Goal: Task Accomplishment & Management: Complete application form

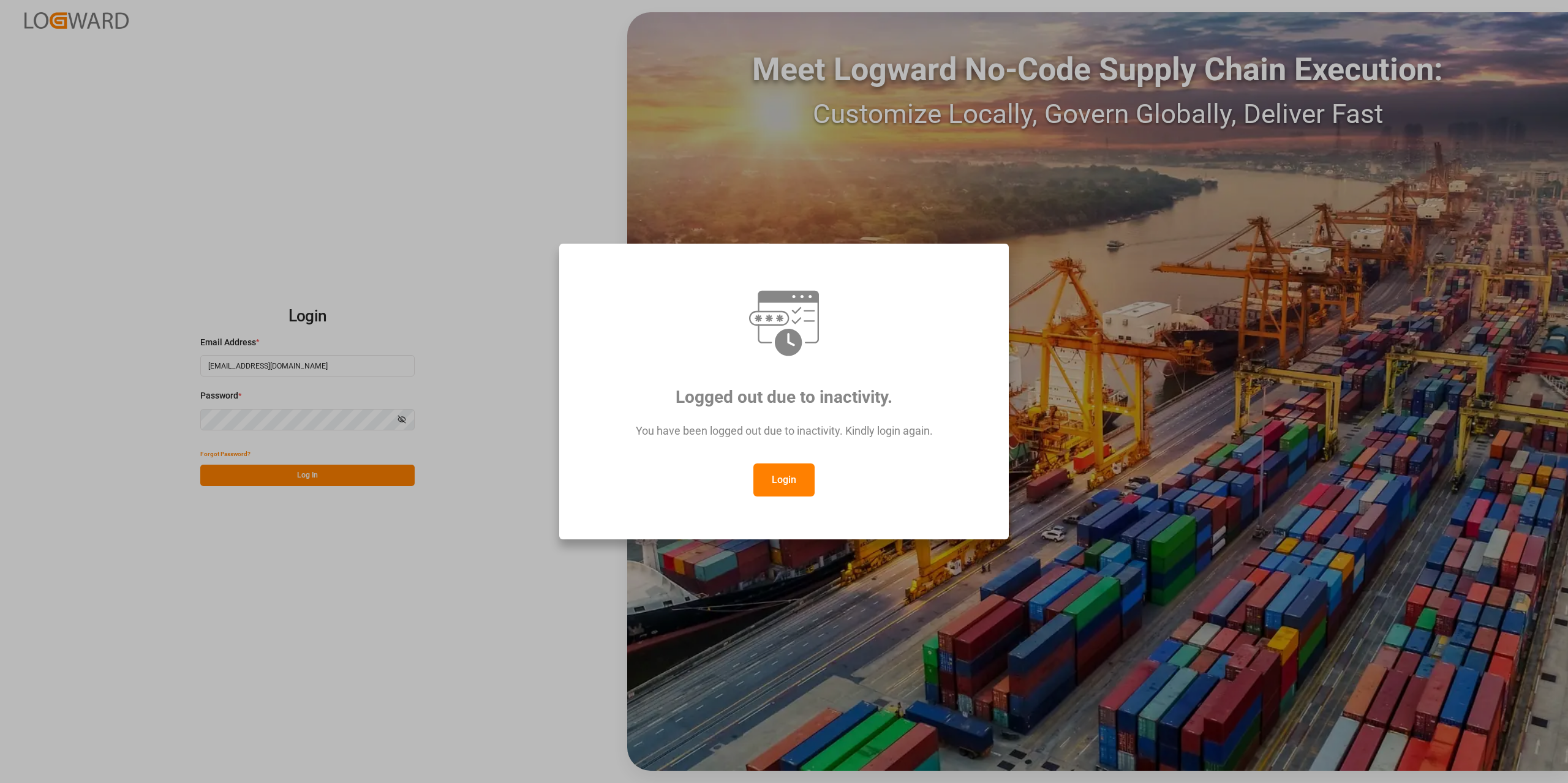
click at [781, 480] on button "Login" at bounding box center [784, 480] width 61 height 33
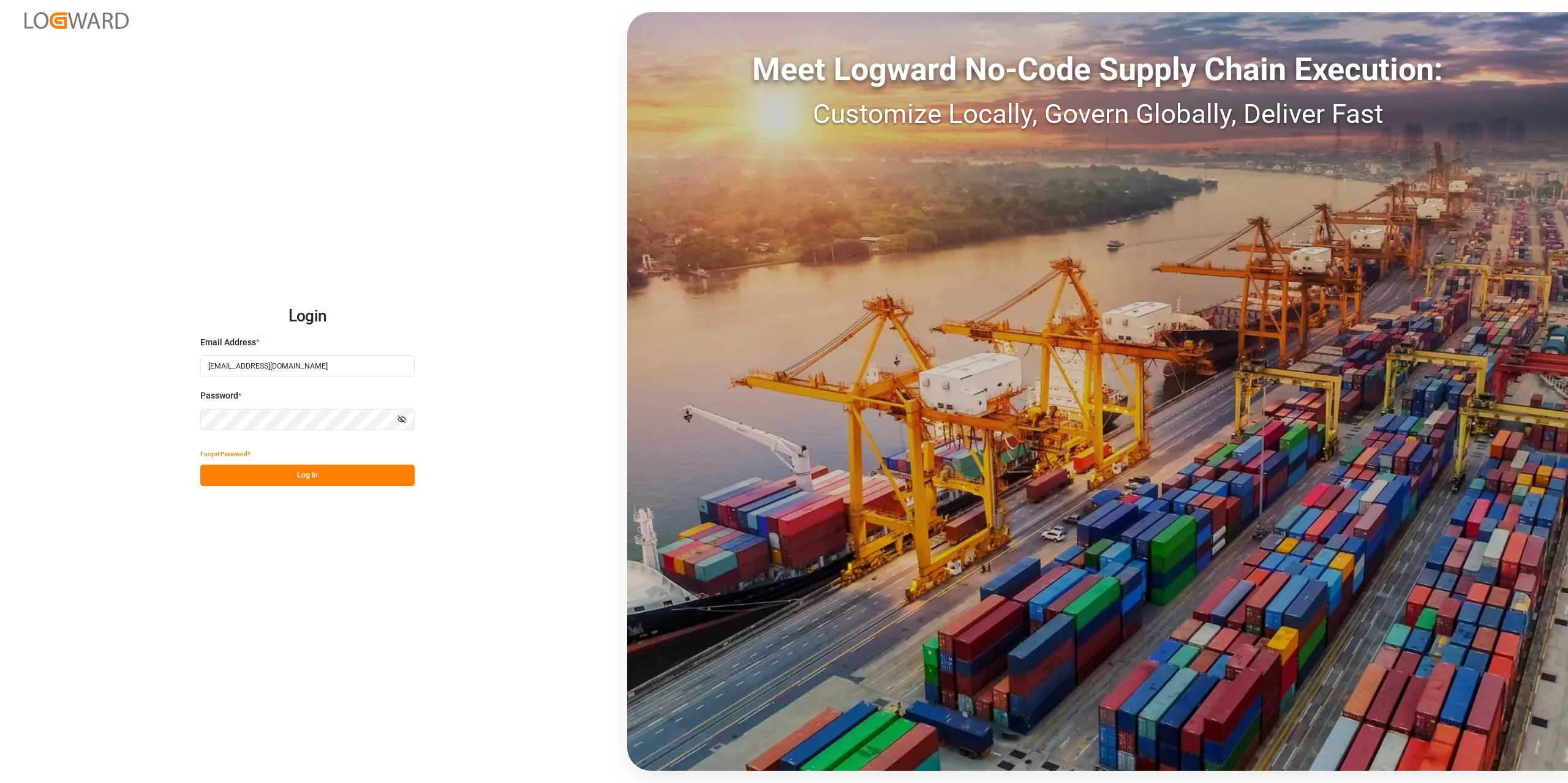
click at [343, 478] on button "Log In" at bounding box center [307, 475] width 214 height 21
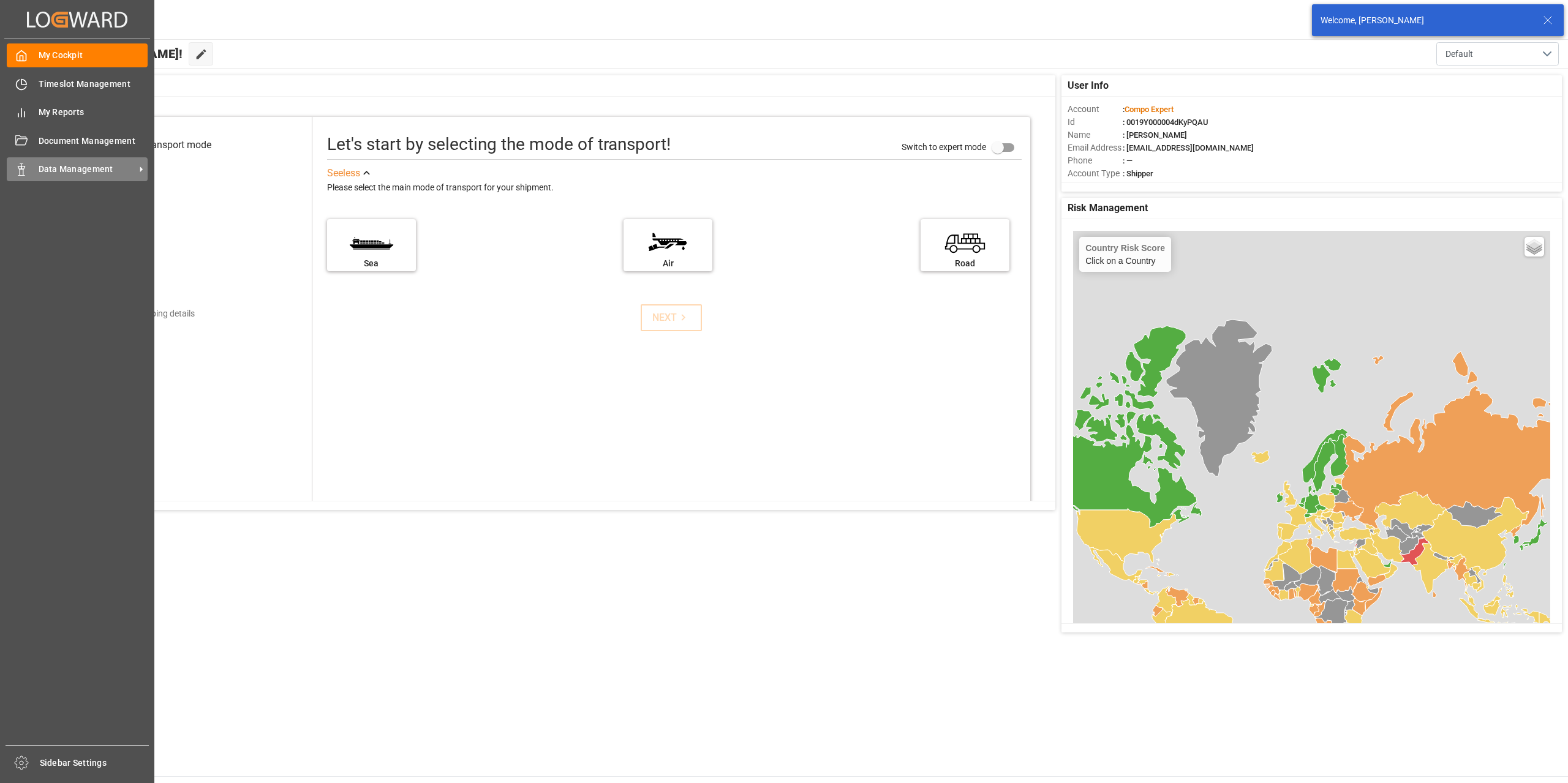
click at [71, 172] on span "Data Management" at bounding box center [87, 169] width 97 height 13
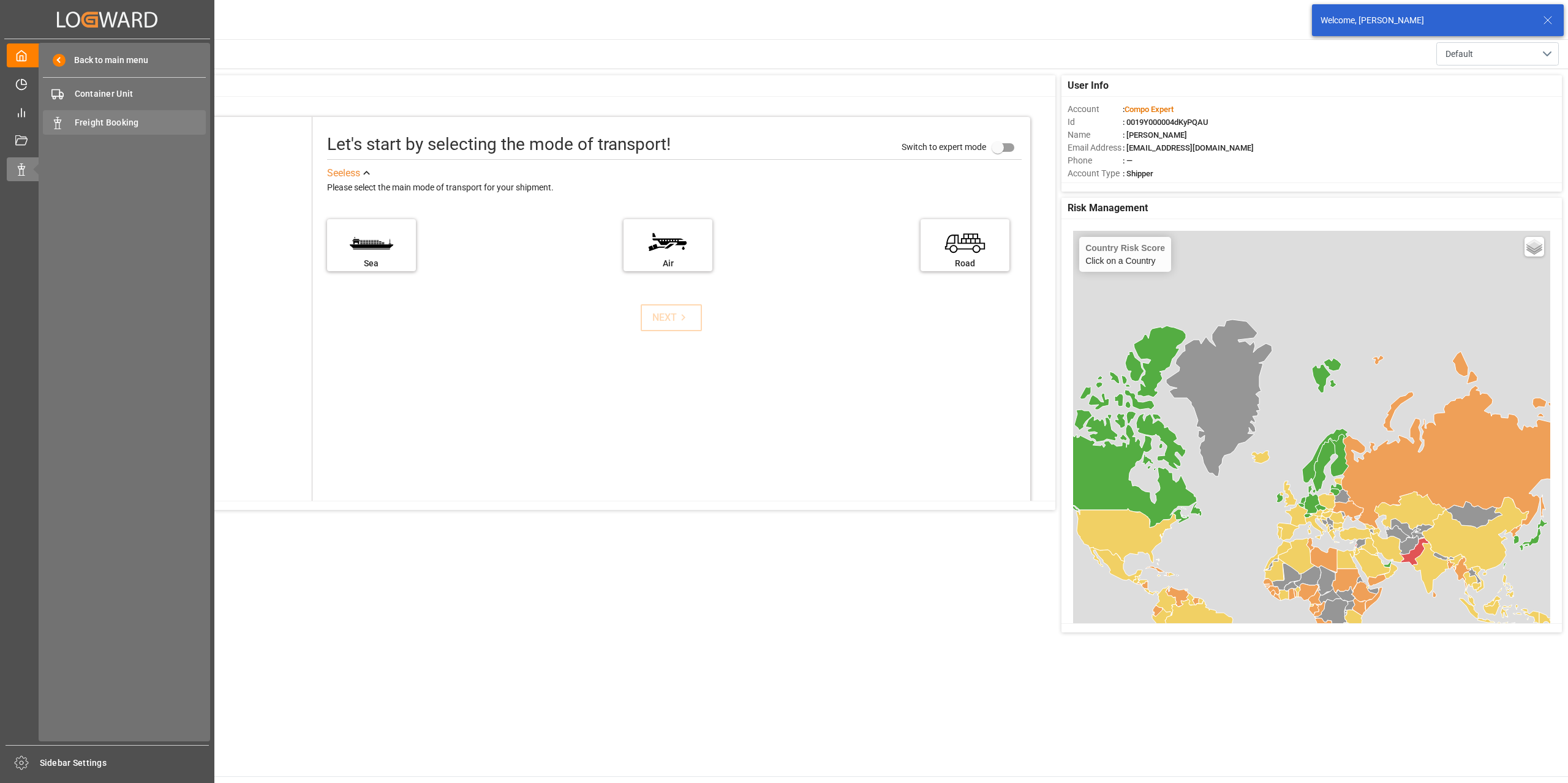
click at [132, 130] on div "Freight Booking Freight Booking" at bounding box center [124, 122] width 163 height 24
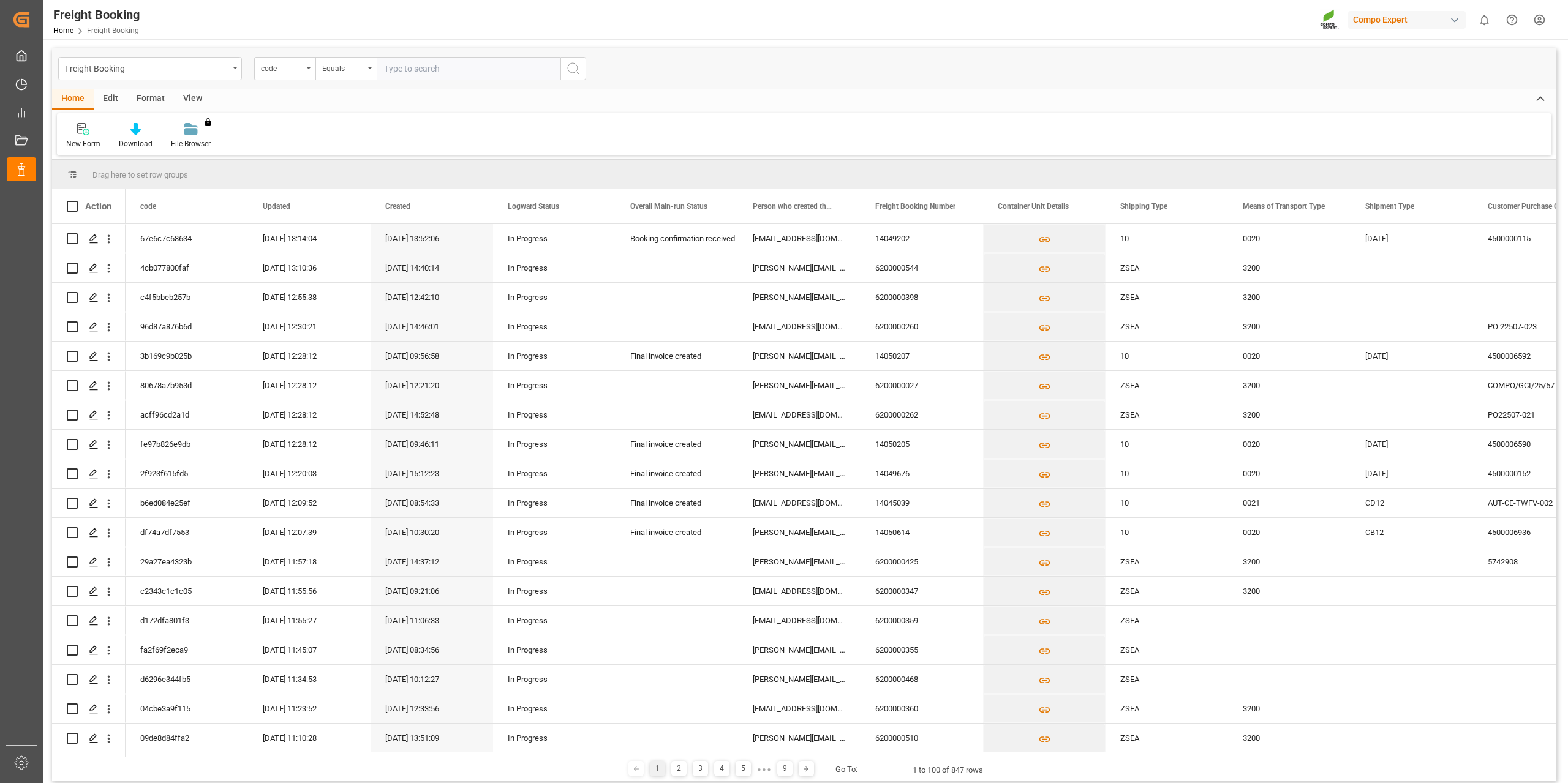
click at [306, 68] on icon "open menu" at bounding box center [308, 68] width 5 height 2
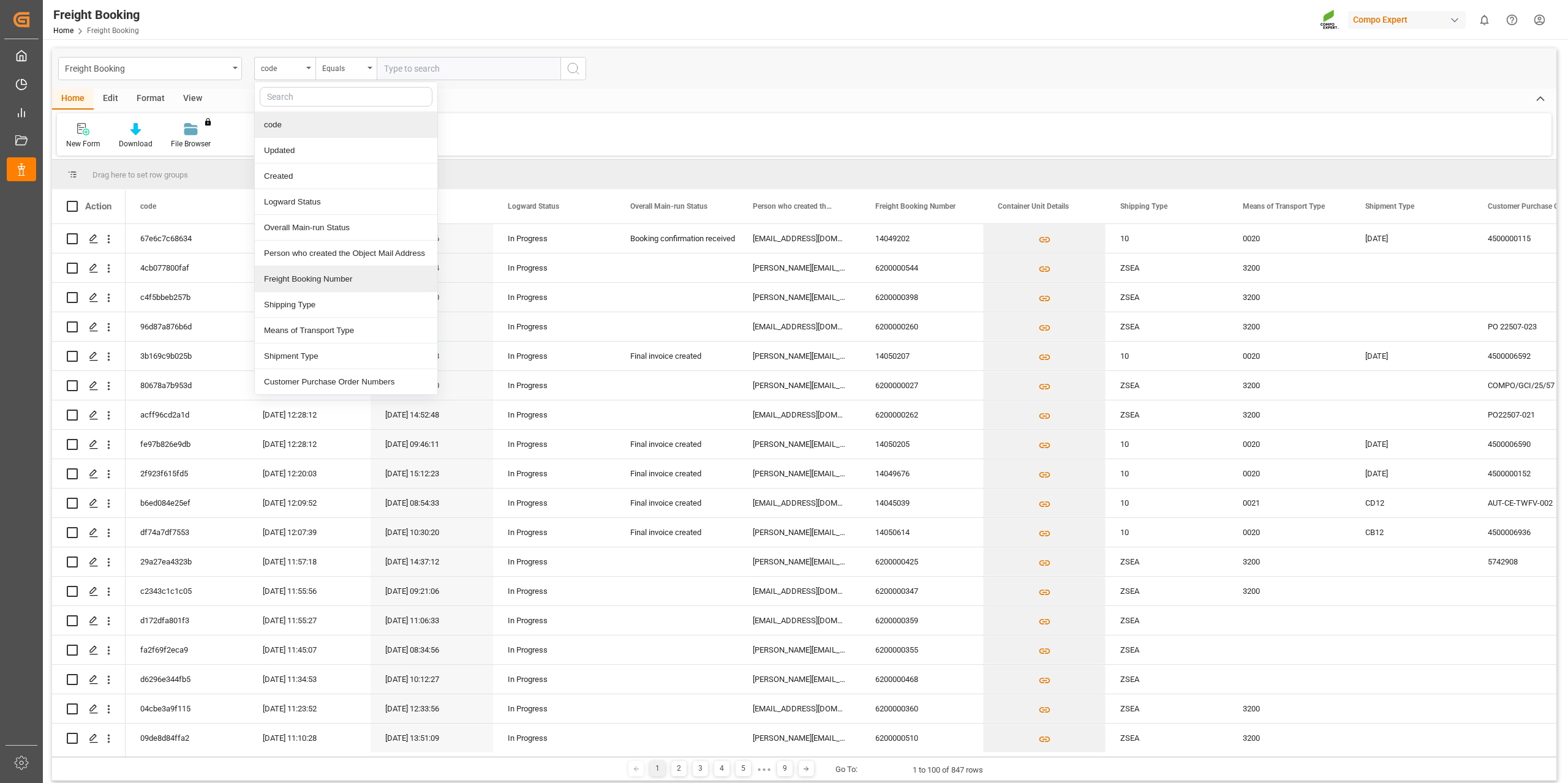
click at [316, 274] on div "Freight Booking Number" at bounding box center [346, 279] width 182 height 26
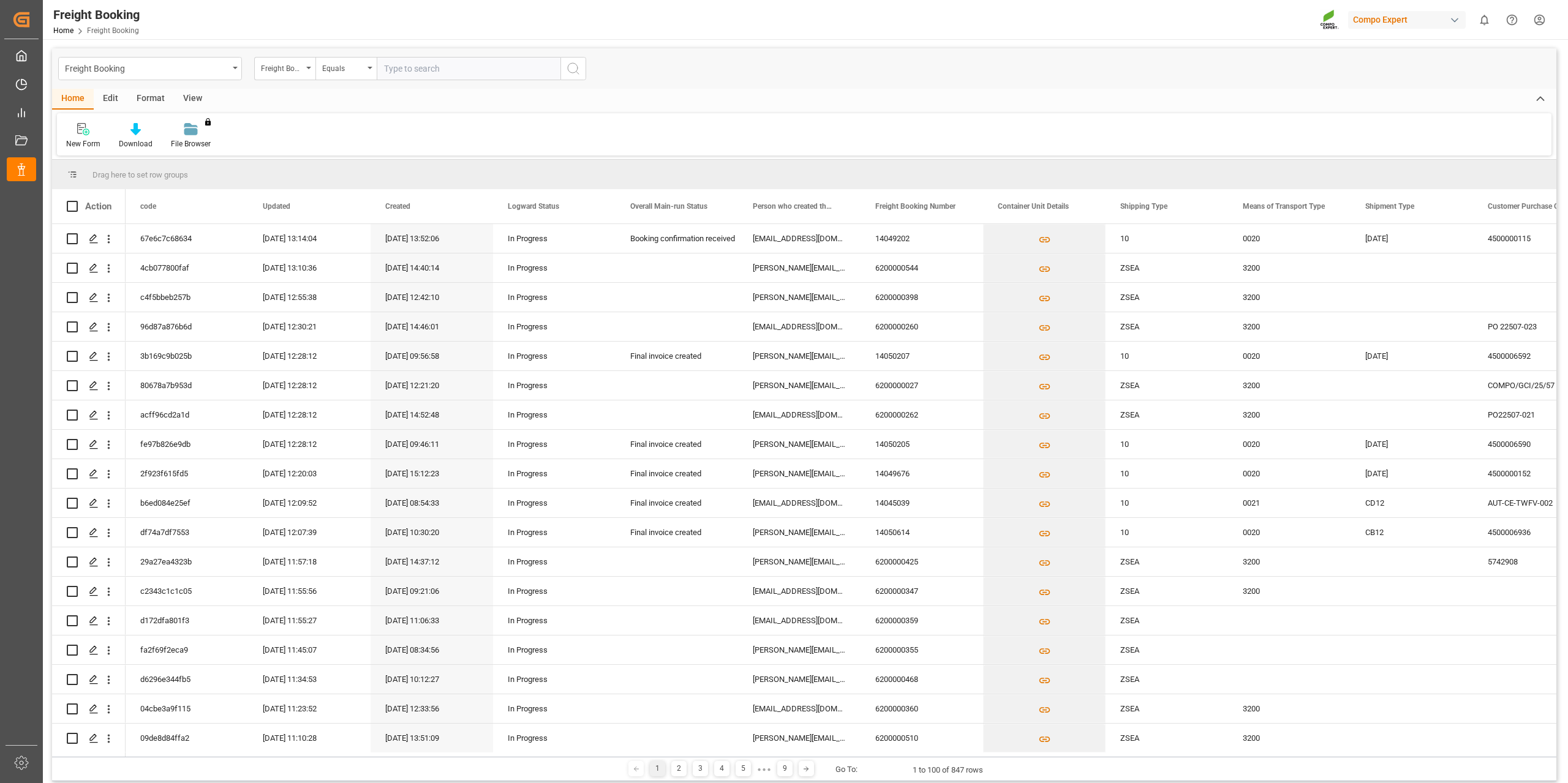
click at [443, 63] on input "text" at bounding box center [468, 68] width 184 height 23
paste input "6200000436"
type input "6200000436"
click at [581, 63] on button "search button" at bounding box center [573, 68] width 26 height 23
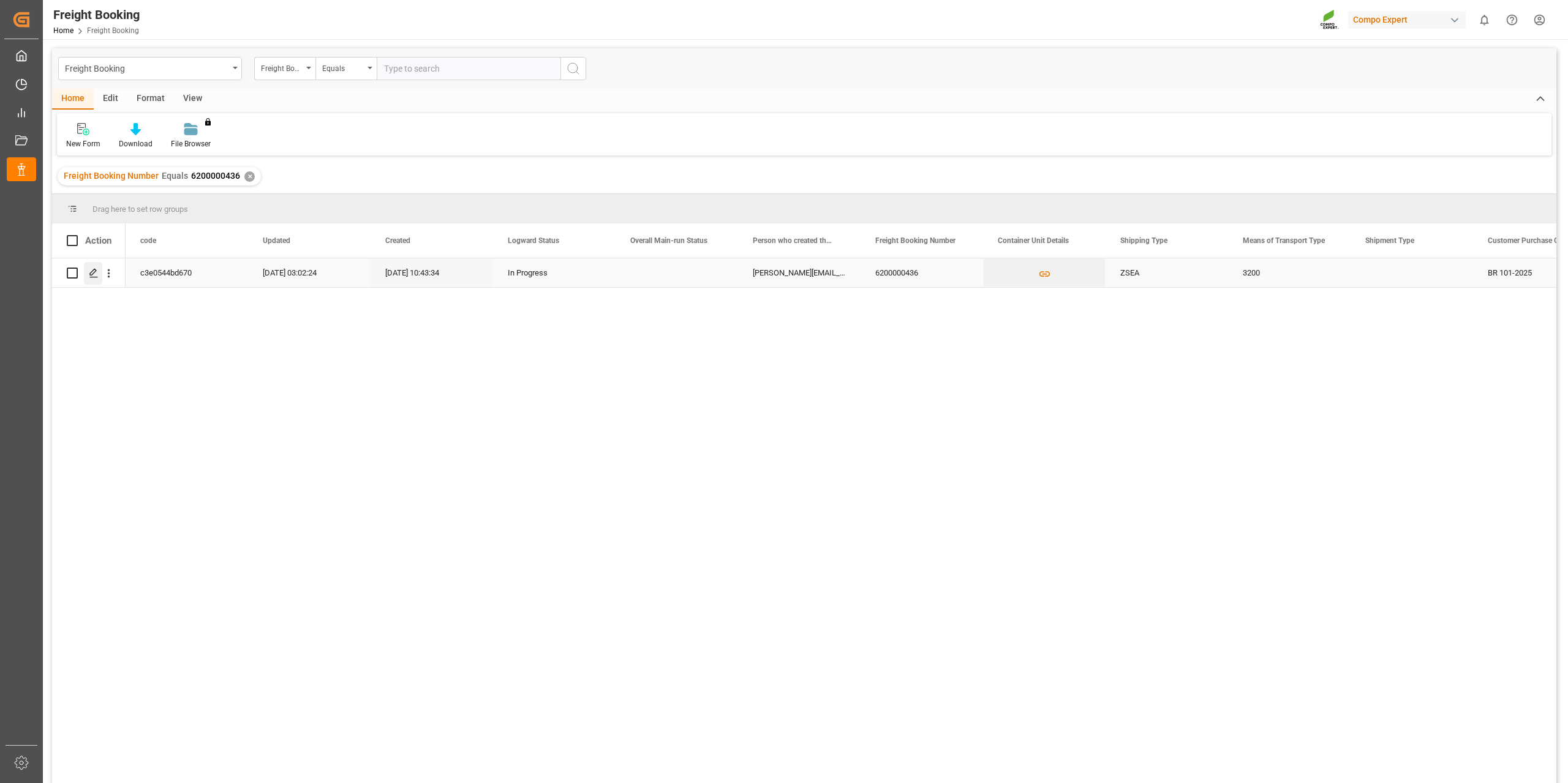
click at [97, 272] on icon "Press SPACE to select this row." at bounding box center [94, 273] width 10 height 10
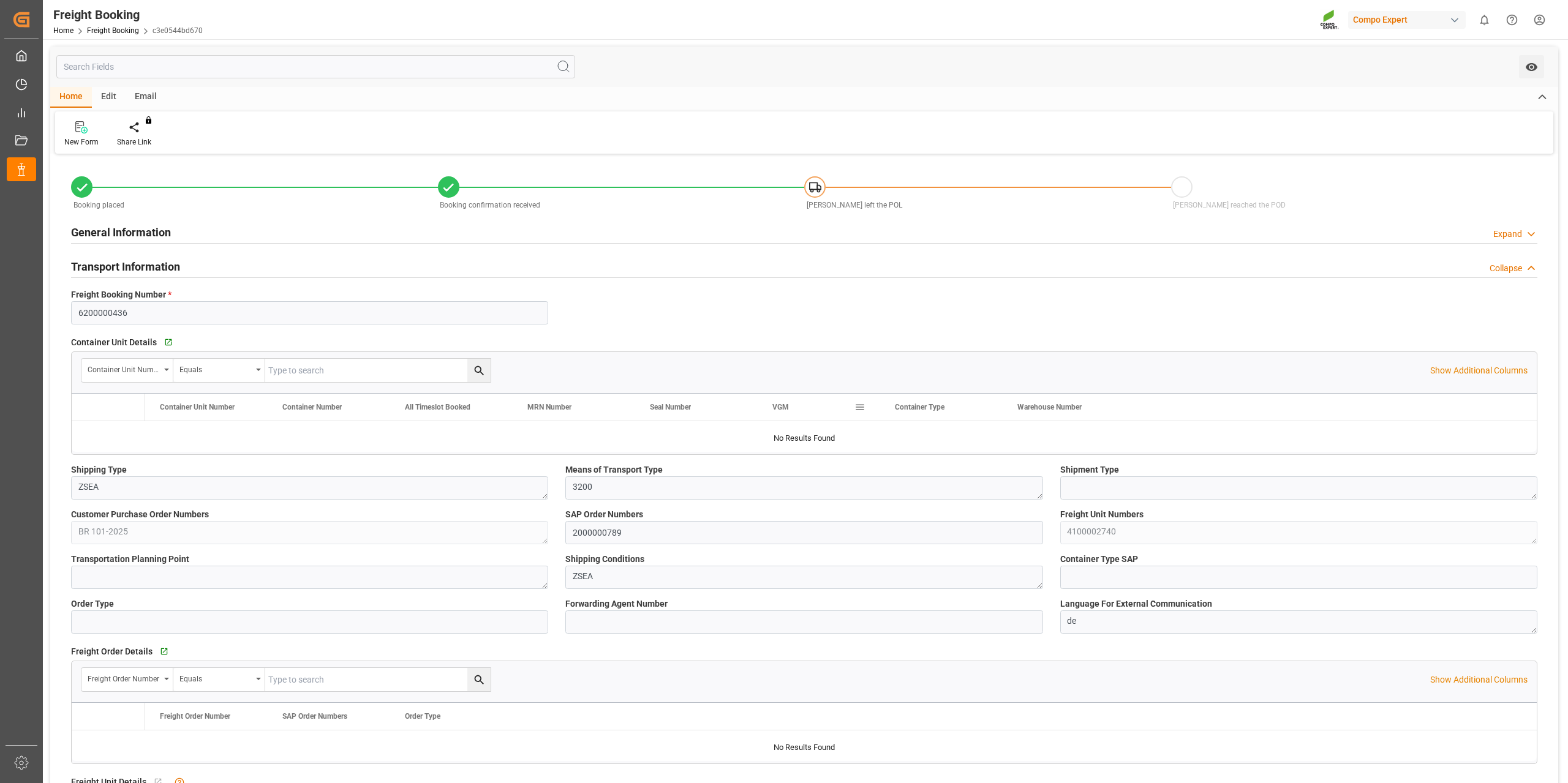
type input "9720483"
type input "BEANR"
type input "BRVIX"
type input "0"
type input "40800"
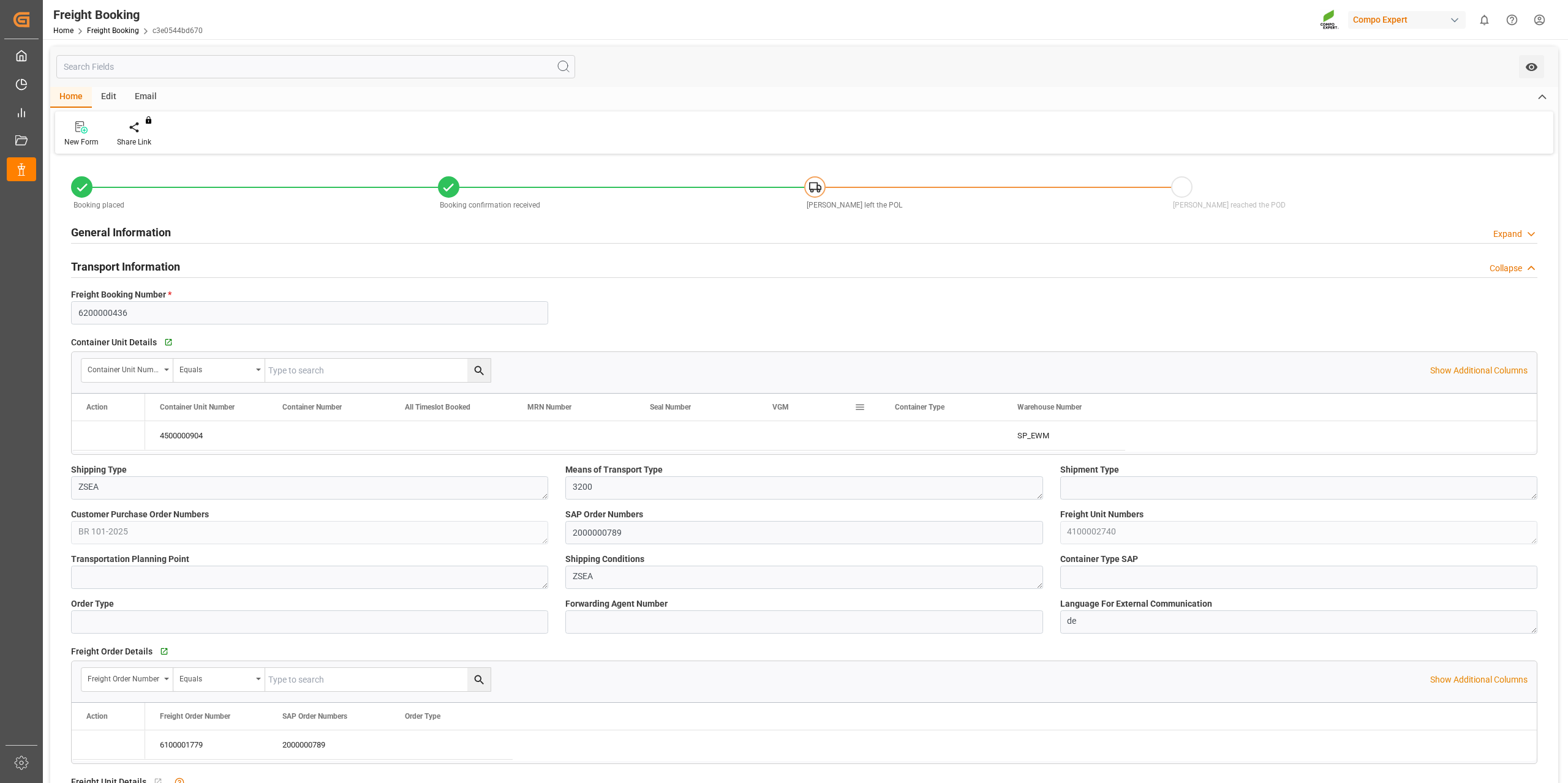
type input "[DATE] 01:00"
type input "[DATE] 06:00"
type input "[DATE] 10:43"
type input "[DATE] 10:44"
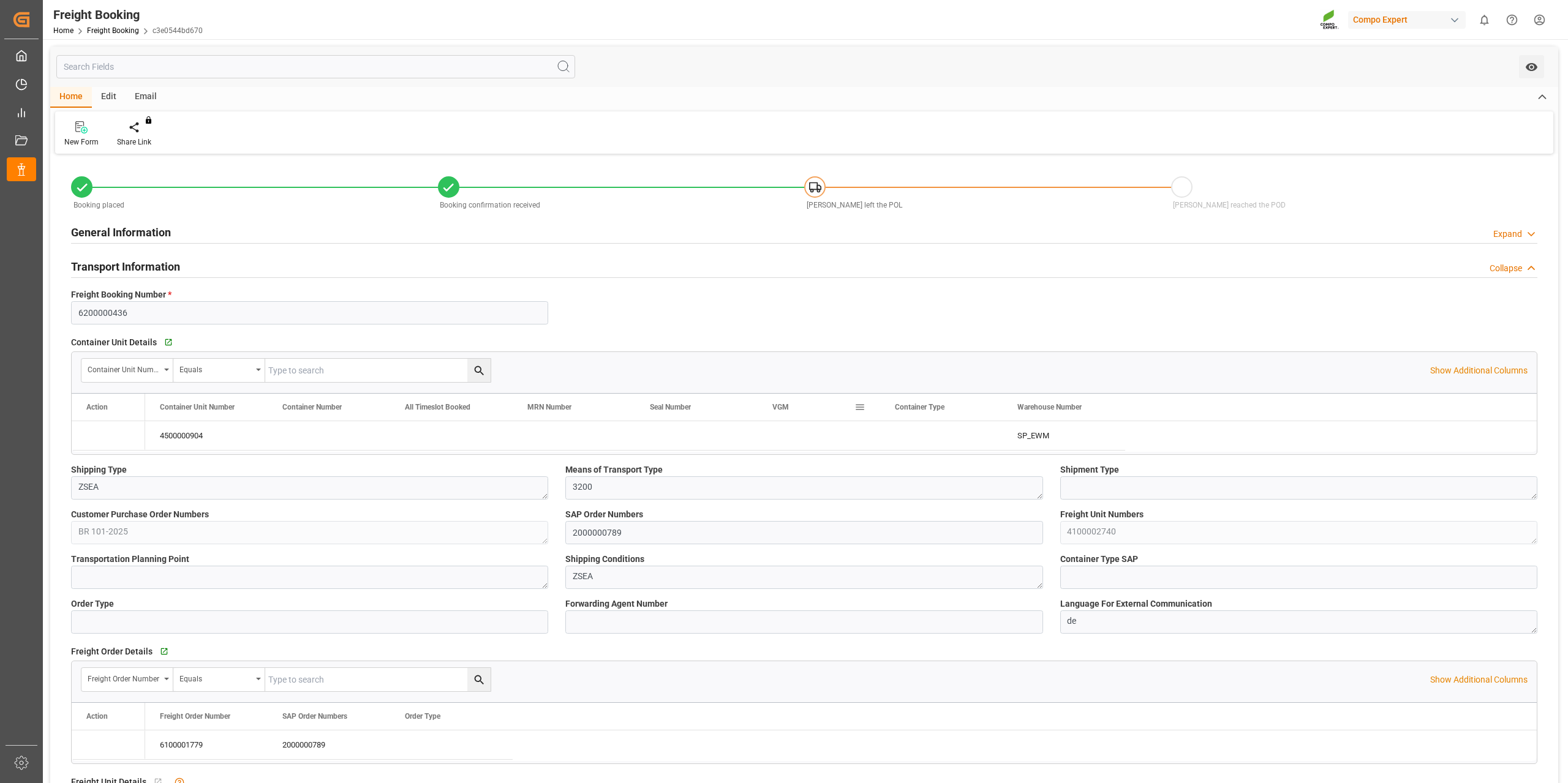
type input "[DATE] 10:44"
type input "[DATE] 15:53"
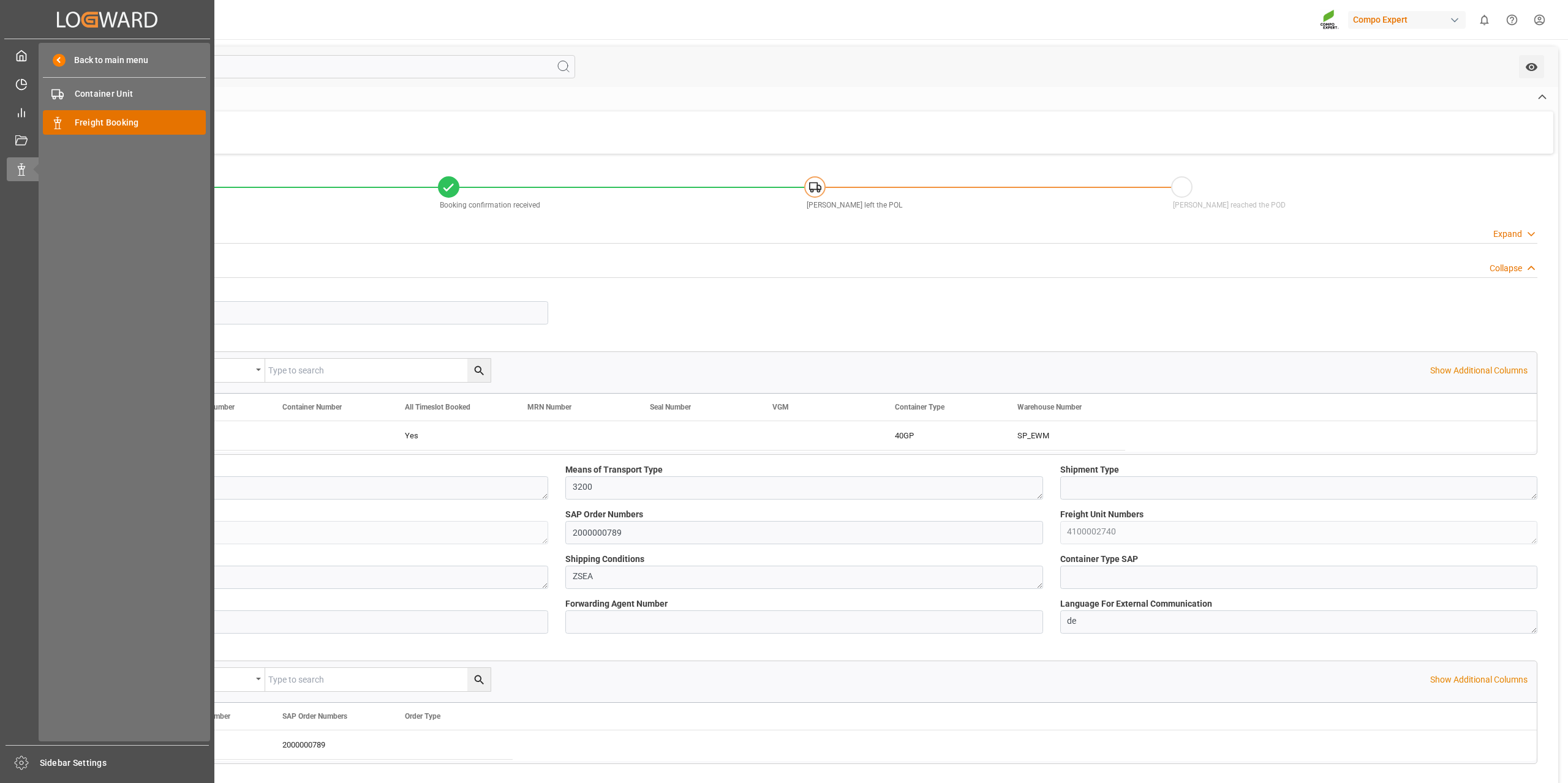
click at [115, 125] on span "Freight Booking" at bounding box center [140, 122] width 132 height 13
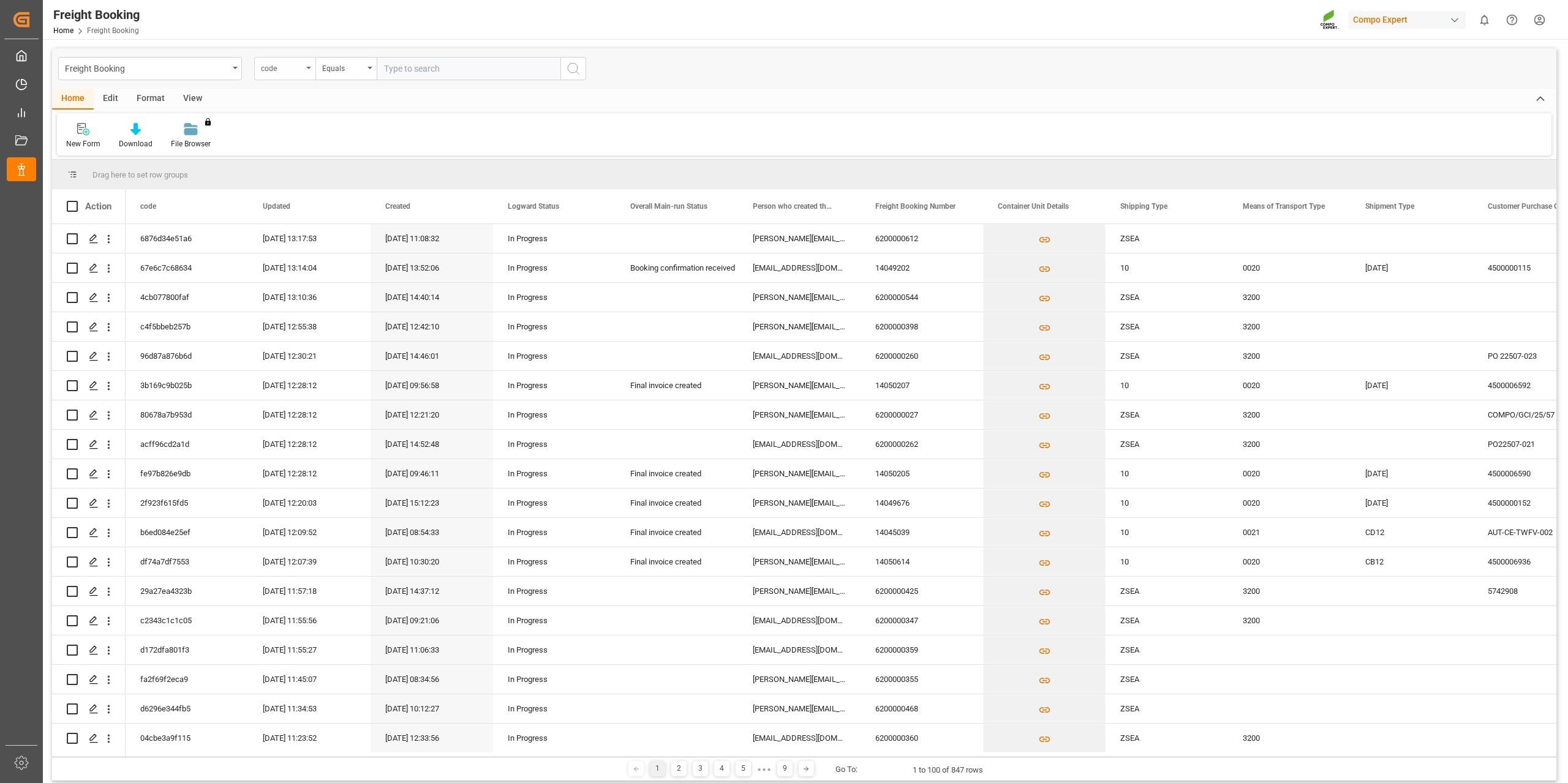
click at [300, 67] on div "code" at bounding box center [282, 67] width 42 height 14
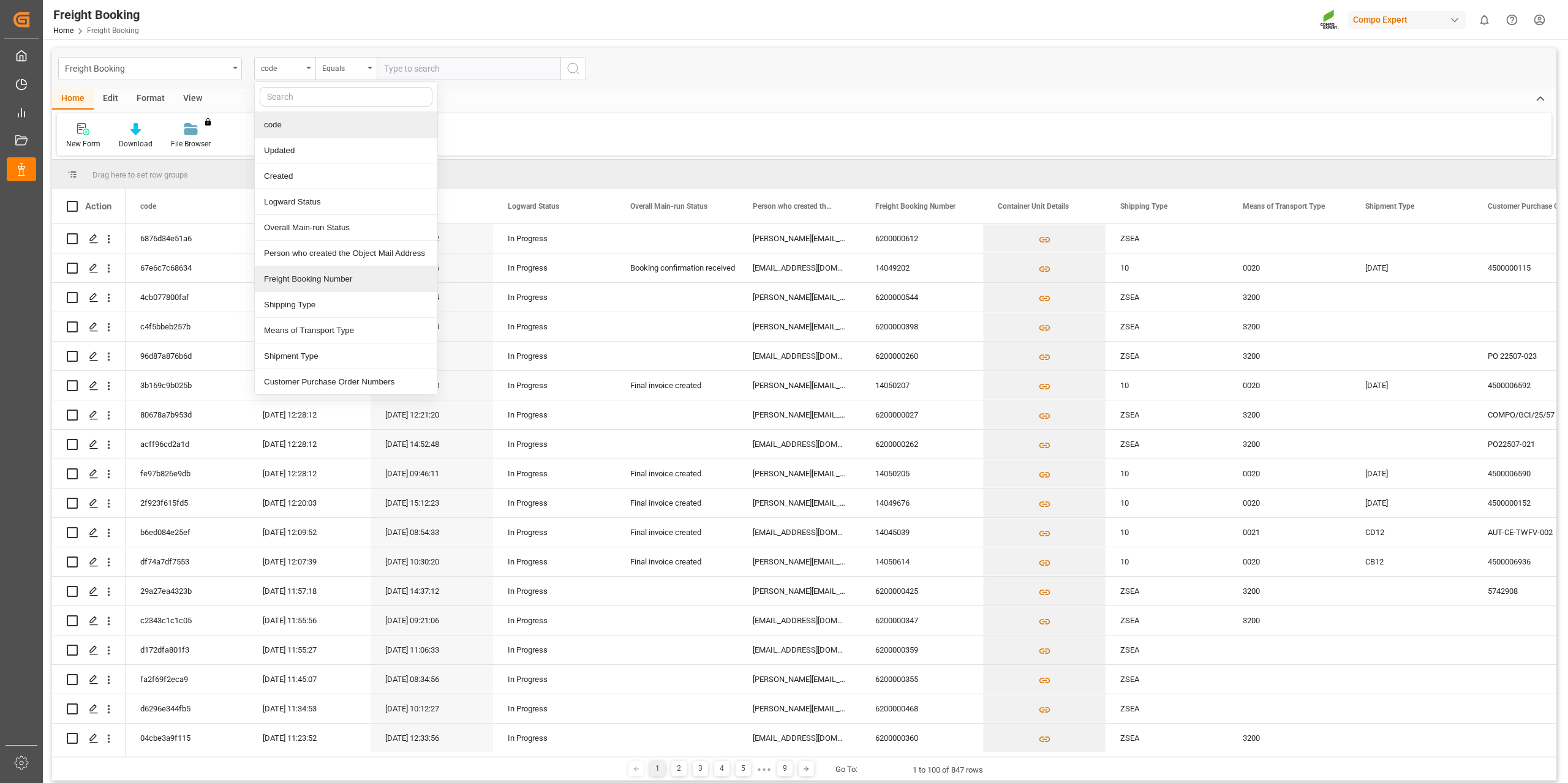
click at [320, 288] on div "Freight Booking Number" at bounding box center [346, 279] width 182 height 26
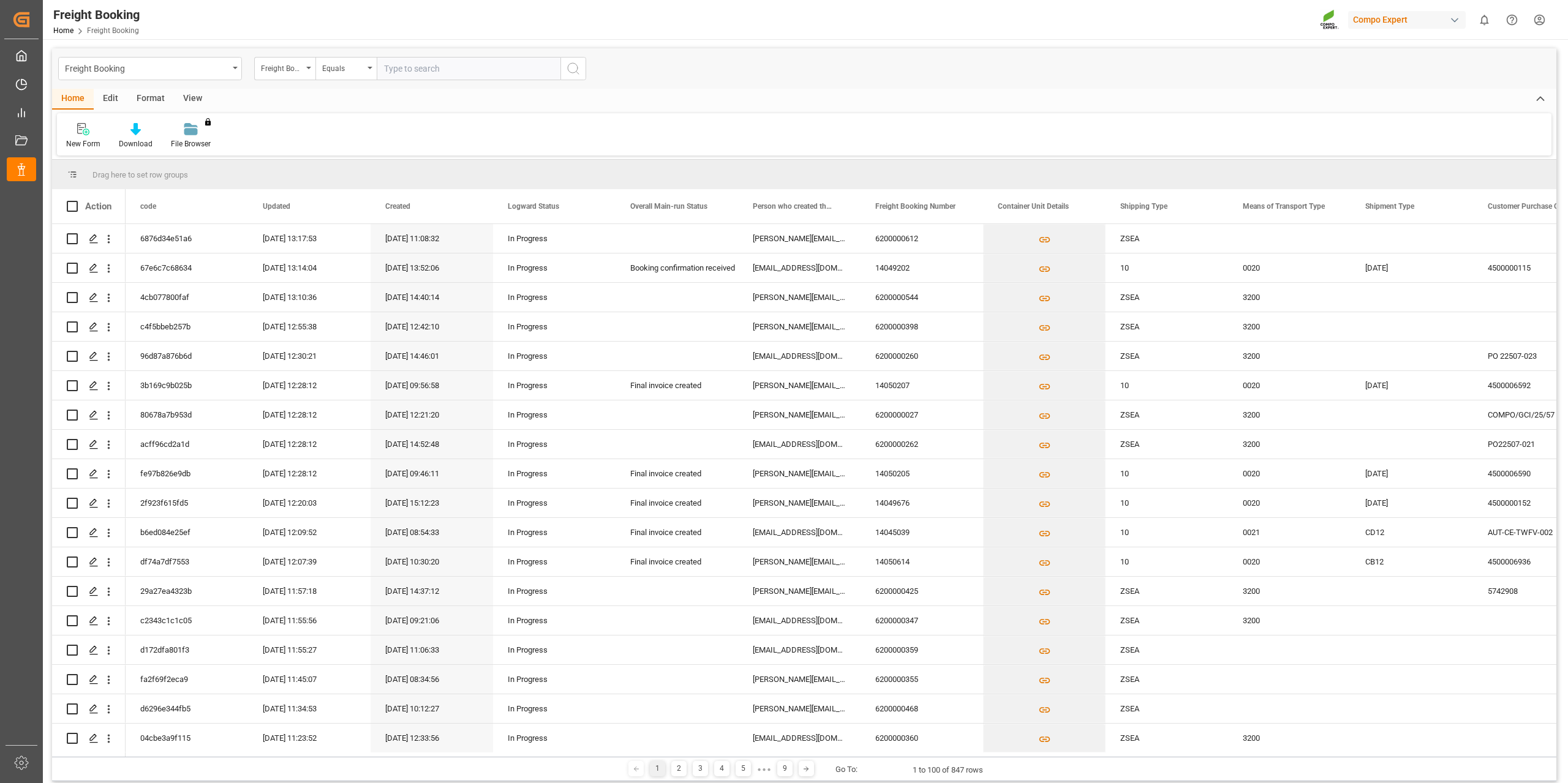
click at [430, 70] on input "text" at bounding box center [468, 68] width 184 height 23
paste input "6200000222"
type input "6200000222"
drag, startPoint x: 578, startPoint y: 66, endPoint x: 664, endPoint y: 112, distance: 97.5
click at [578, 65] on icon "search button" at bounding box center [573, 68] width 15 height 15
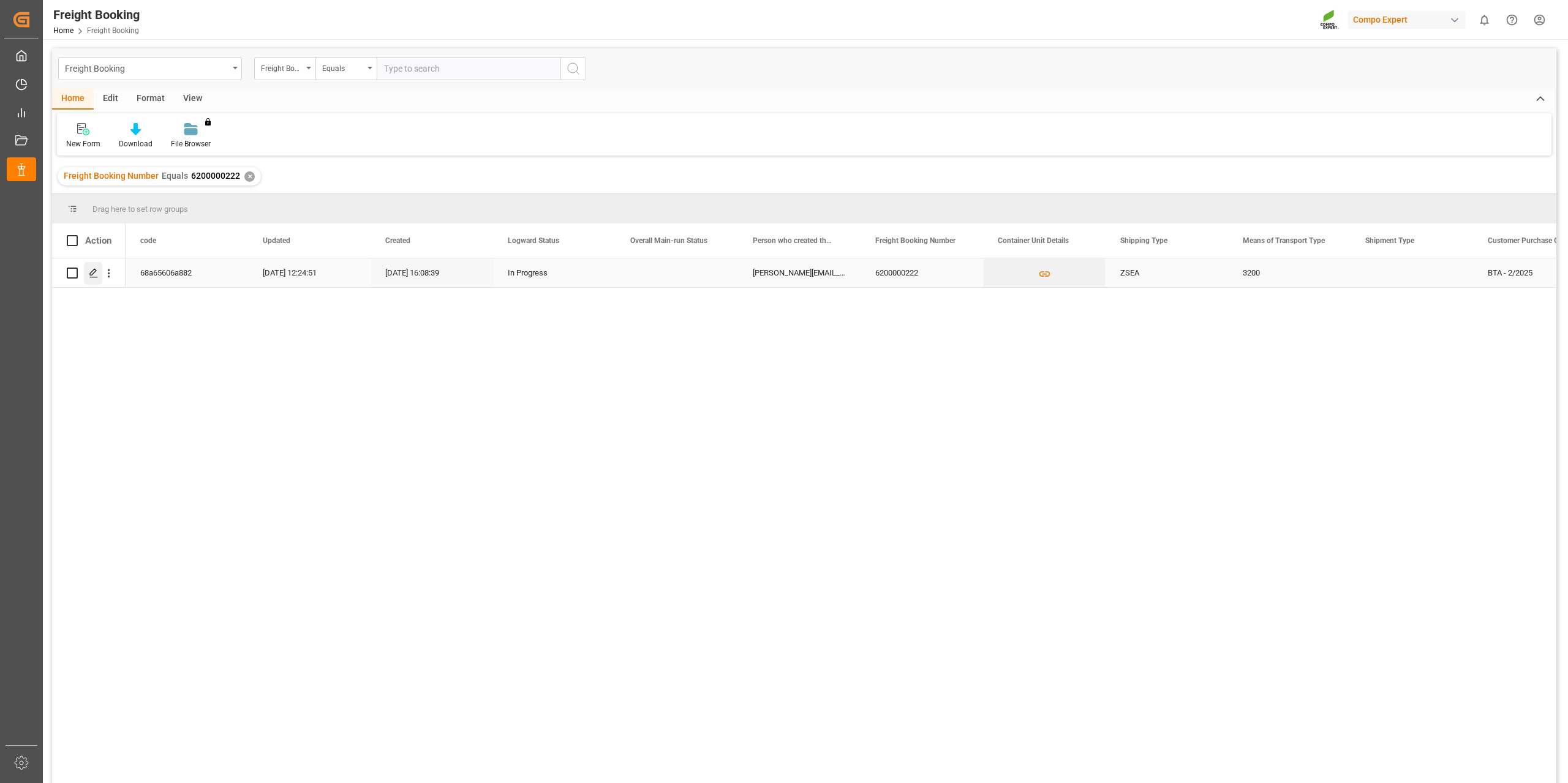
click at [93, 276] on icon "Press SPACE to select this row." at bounding box center [94, 273] width 10 height 10
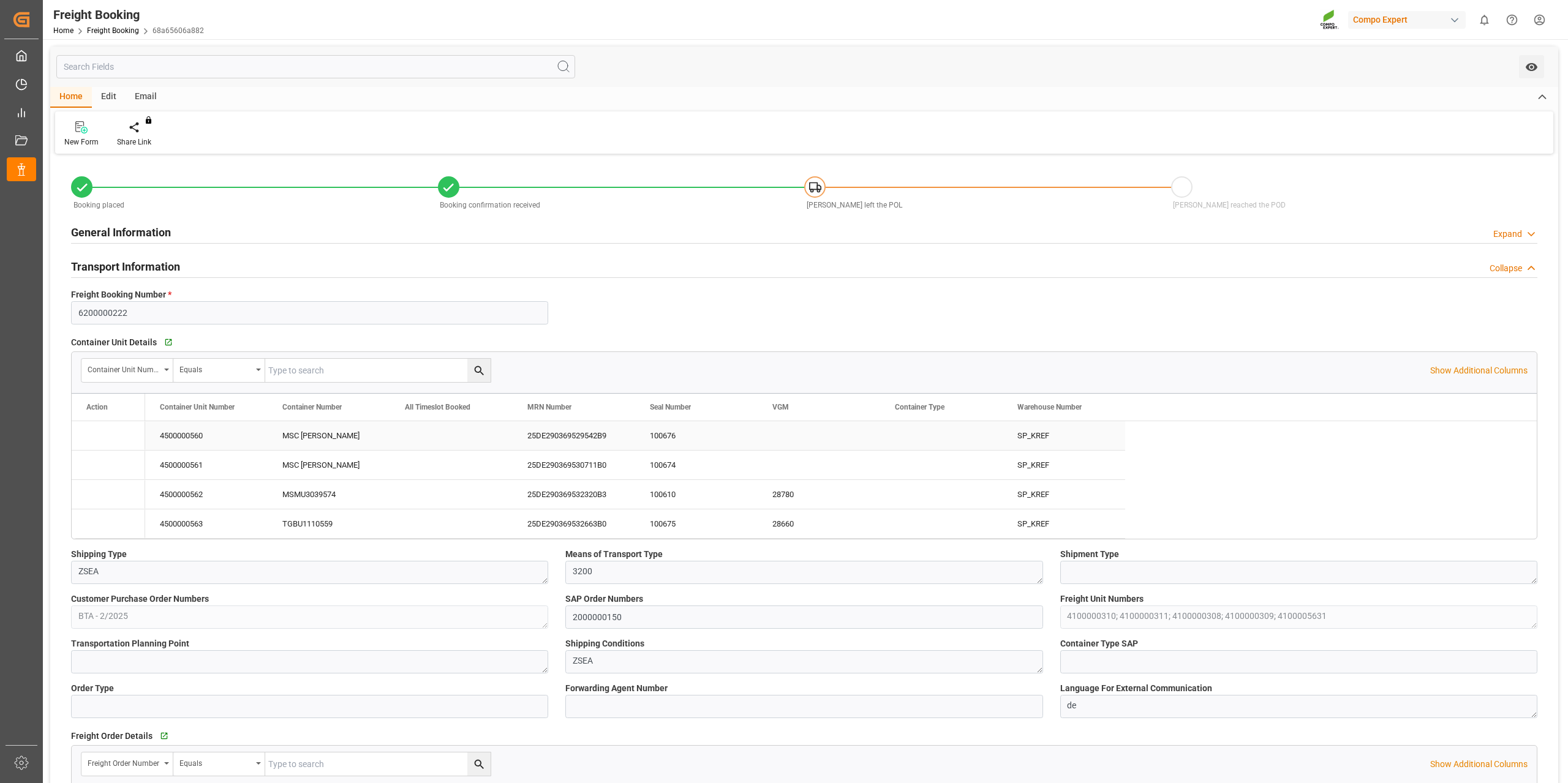
type input "9720483"
type input "BEANR"
type input "PYVLL"
type input "0"
type input "296153"
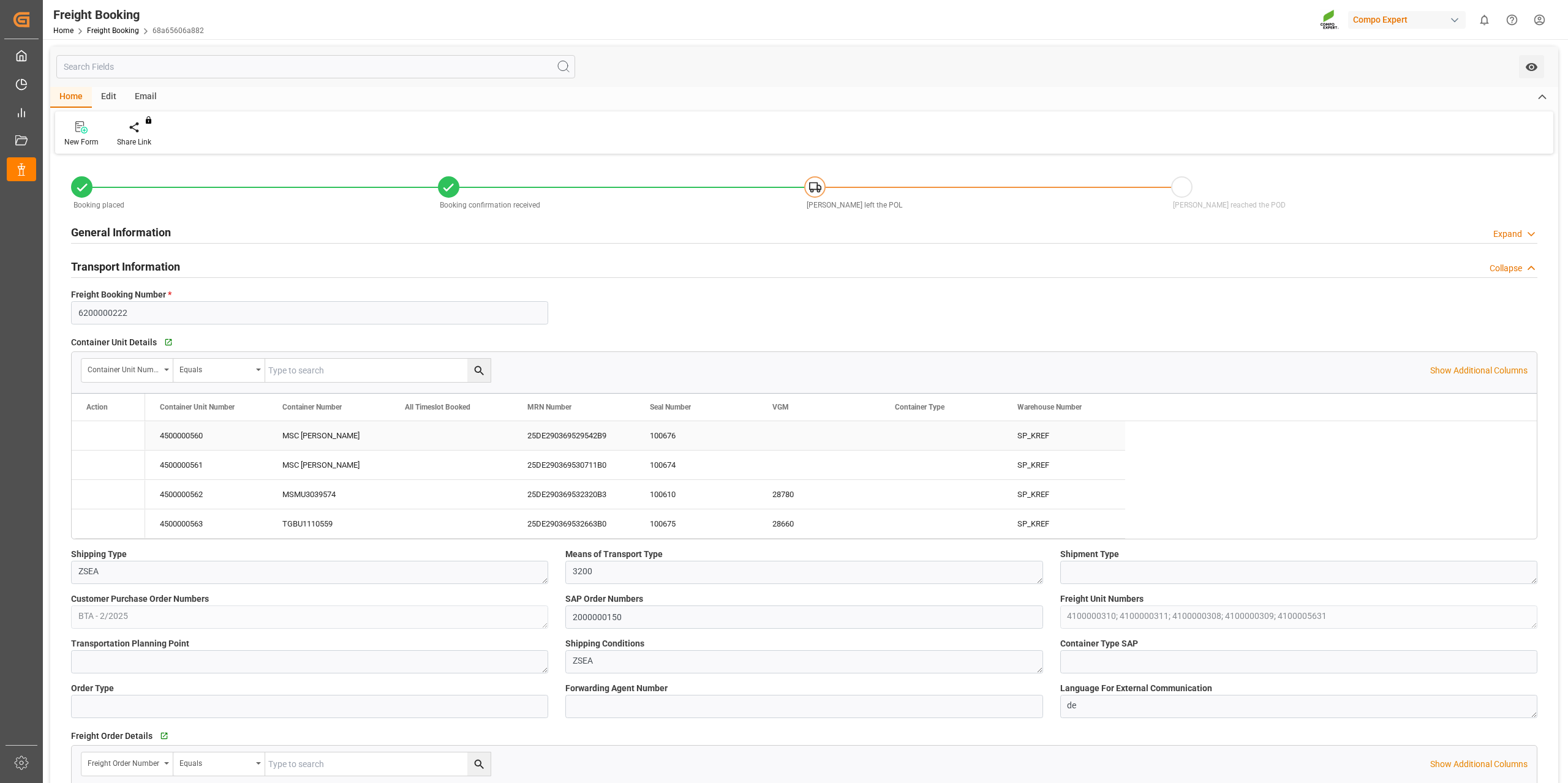
type input "[DATE] 01:00"
type input "[DATE] 06:00"
type input "[DATE] 16:08"
type input "[DATE] 16:10"
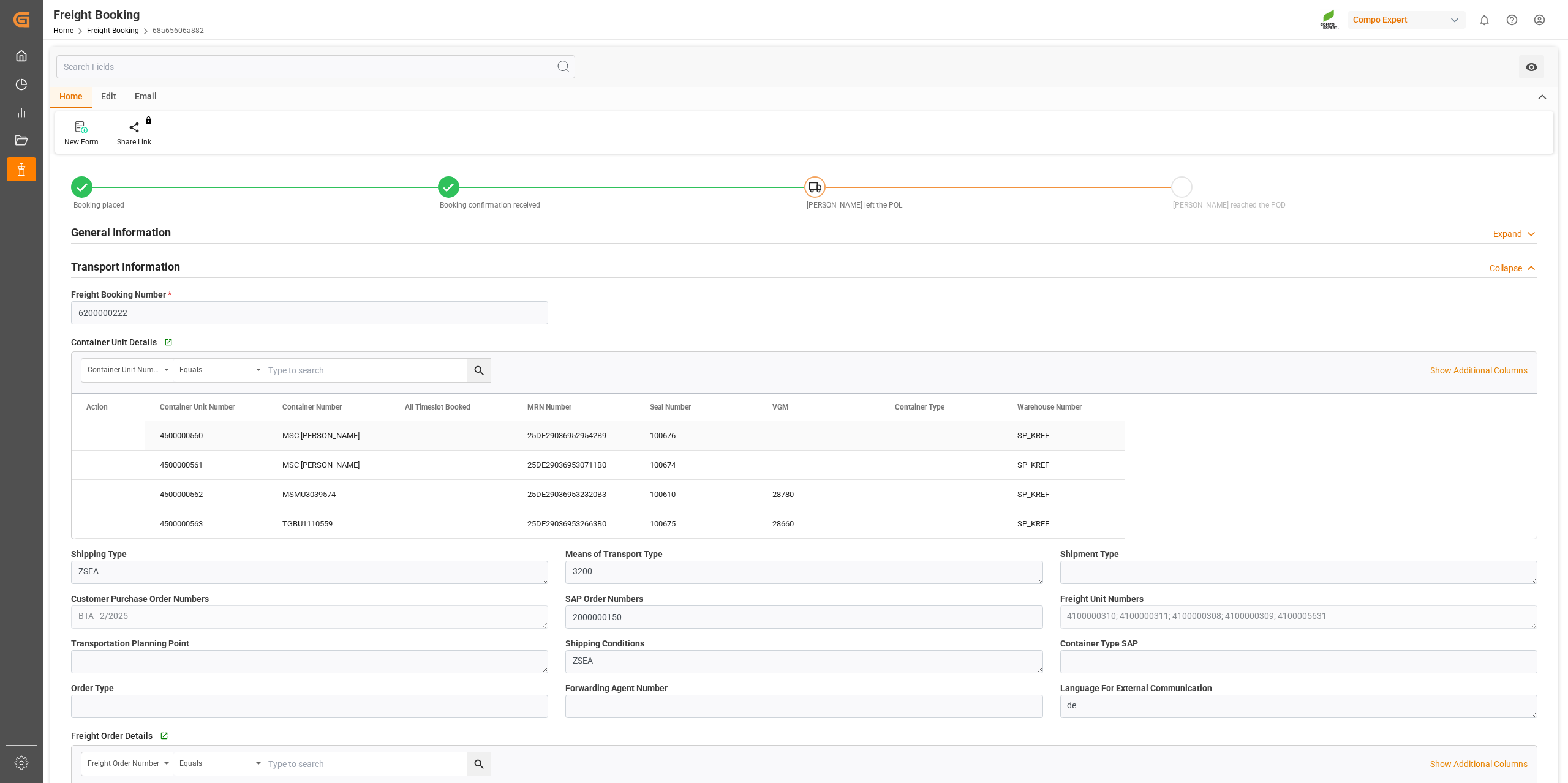
type input "[DATE] 16:10"
type input "[DATE] 11:07"
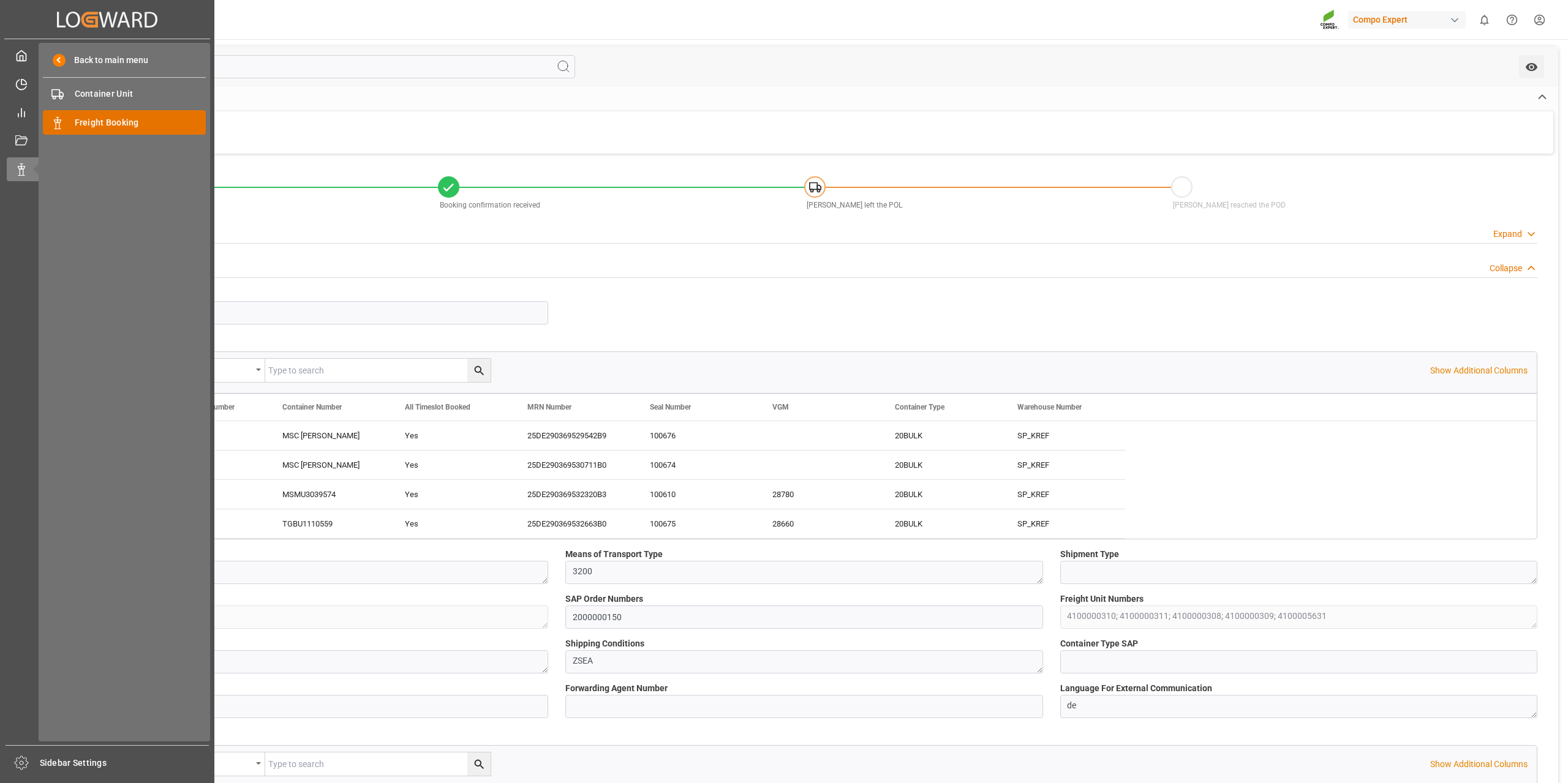
click at [116, 125] on span "Freight Booking" at bounding box center [140, 122] width 132 height 13
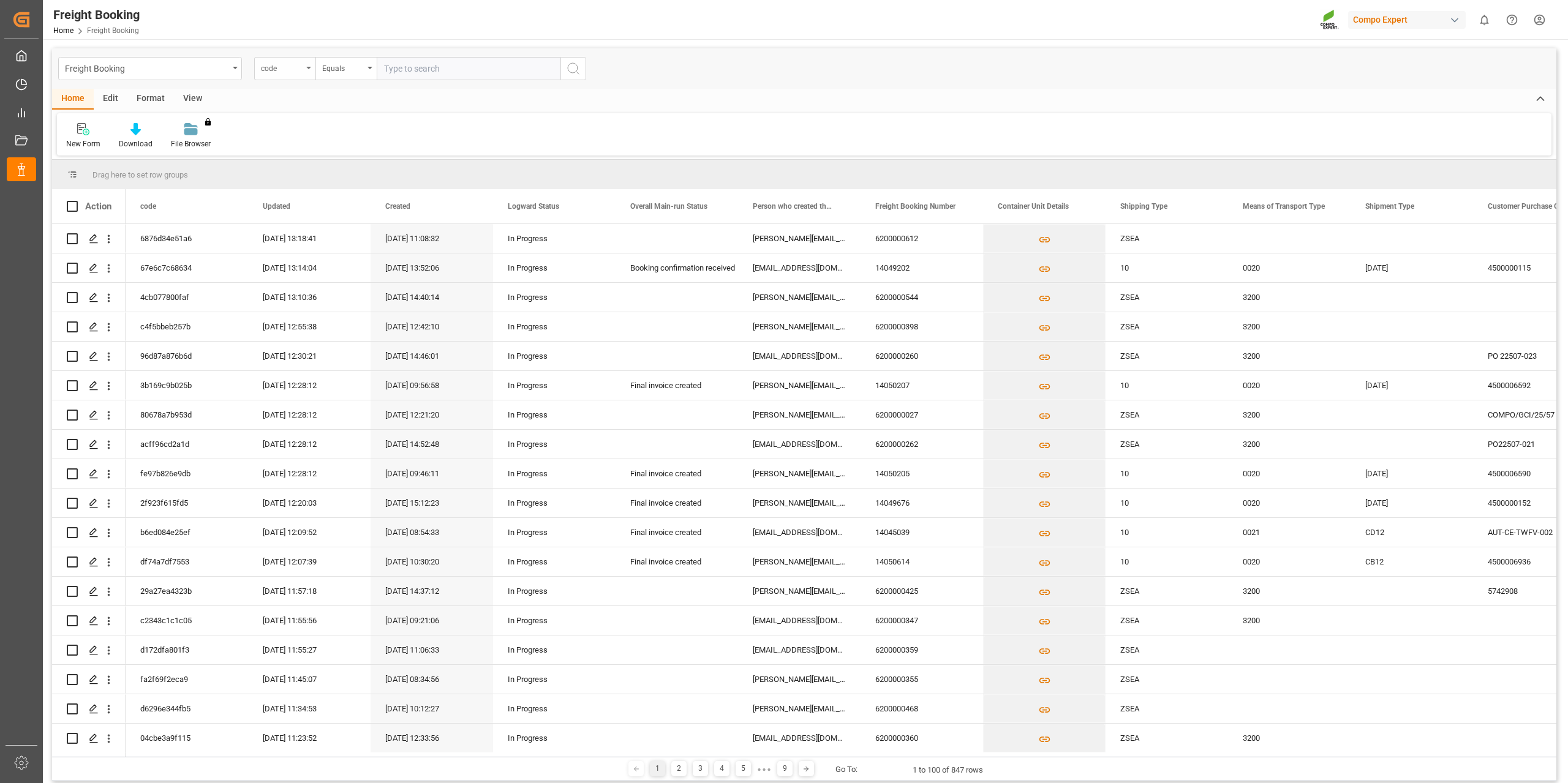
click at [307, 63] on div "code" at bounding box center [285, 68] width 61 height 23
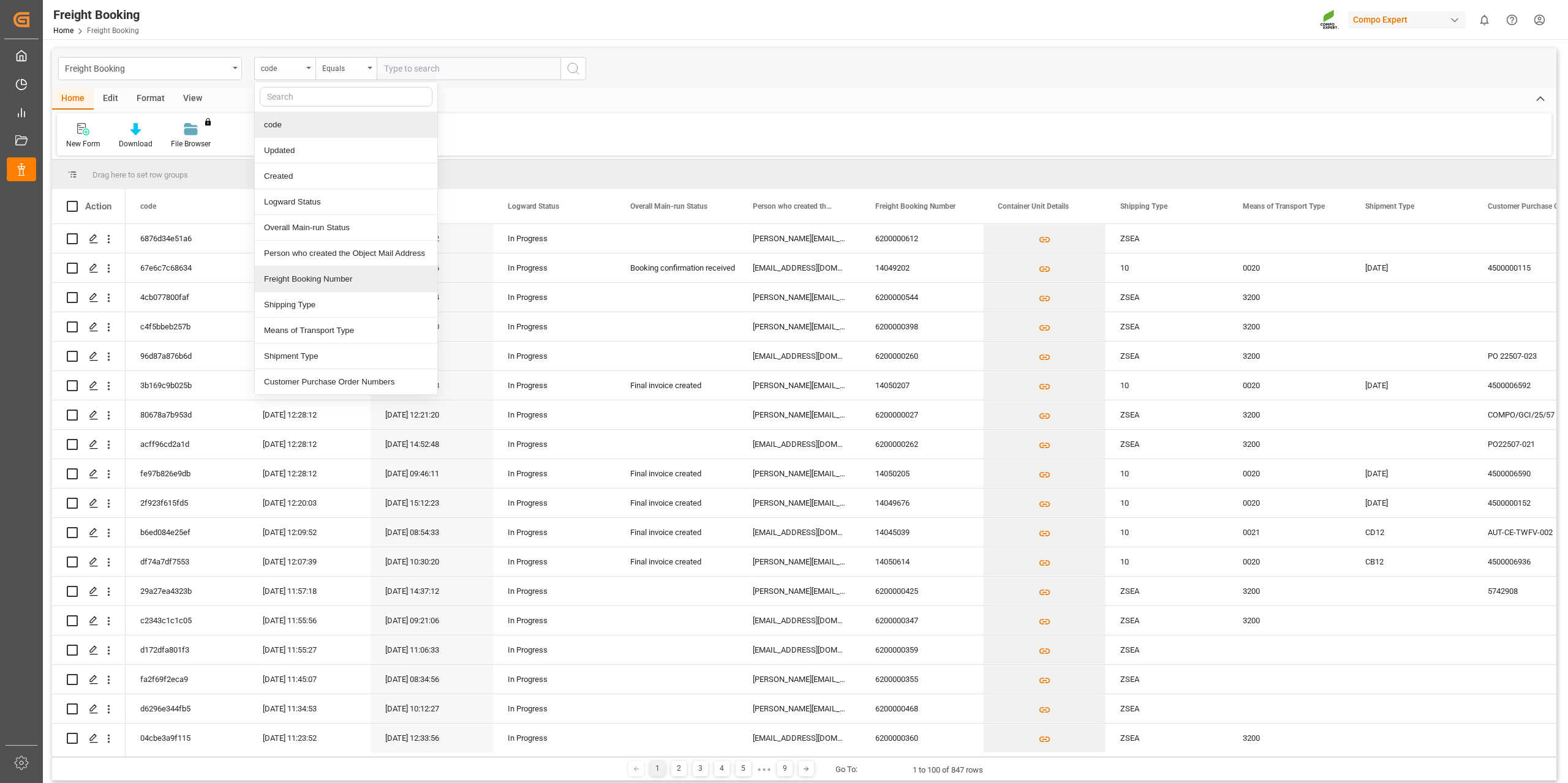
drag, startPoint x: 336, startPoint y: 280, endPoint x: 344, endPoint y: 267, distance: 15.3
click at [336, 282] on div "Freight Booking Number" at bounding box center [346, 279] width 182 height 26
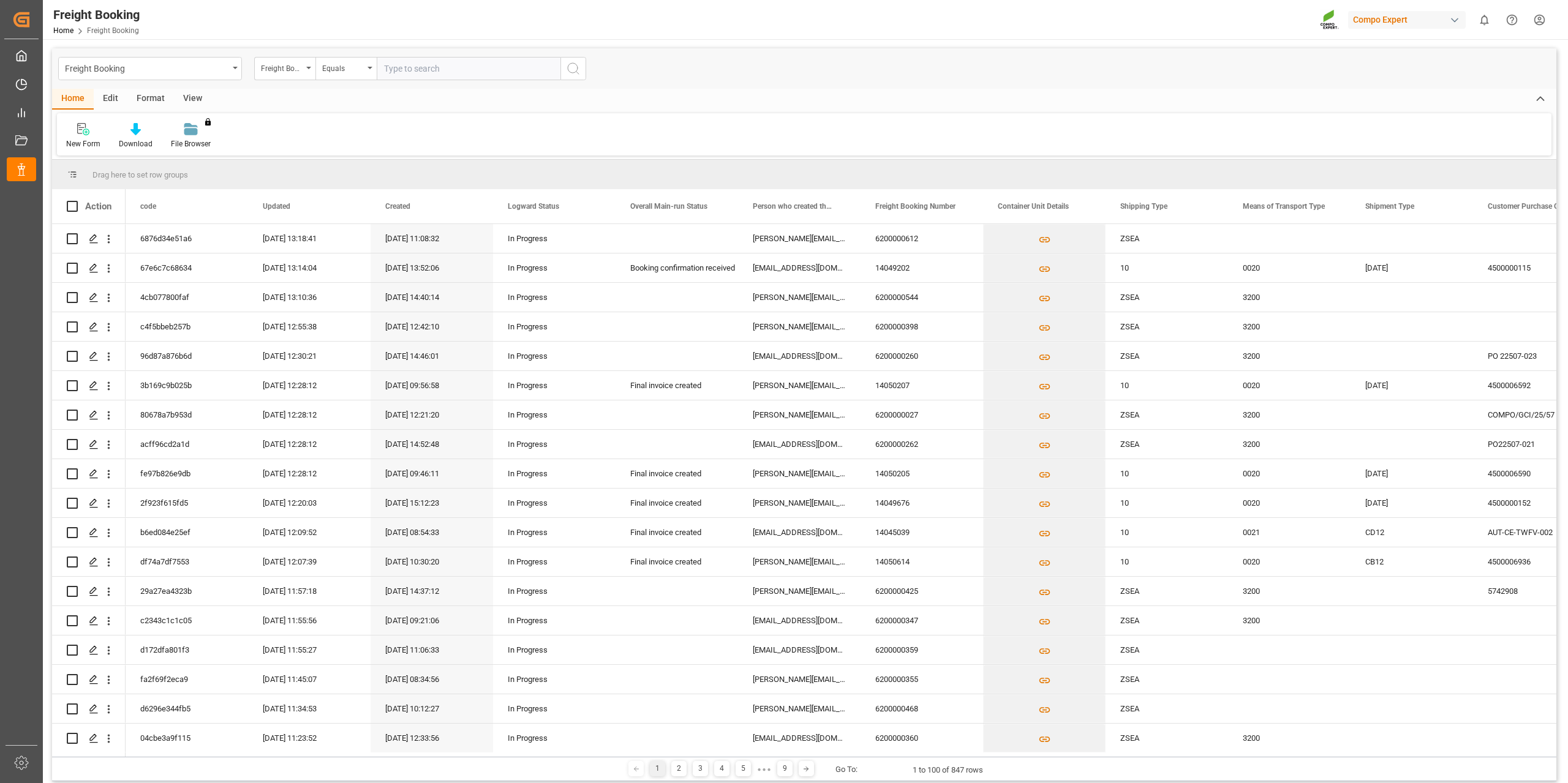
click at [444, 67] on input "text" at bounding box center [468, 68] width 184 height 23
paste input "6200000525"
type input "6200000525"
click at [576, 62] on icon "search button" at bounding box center [573, 68] width 15 height 15
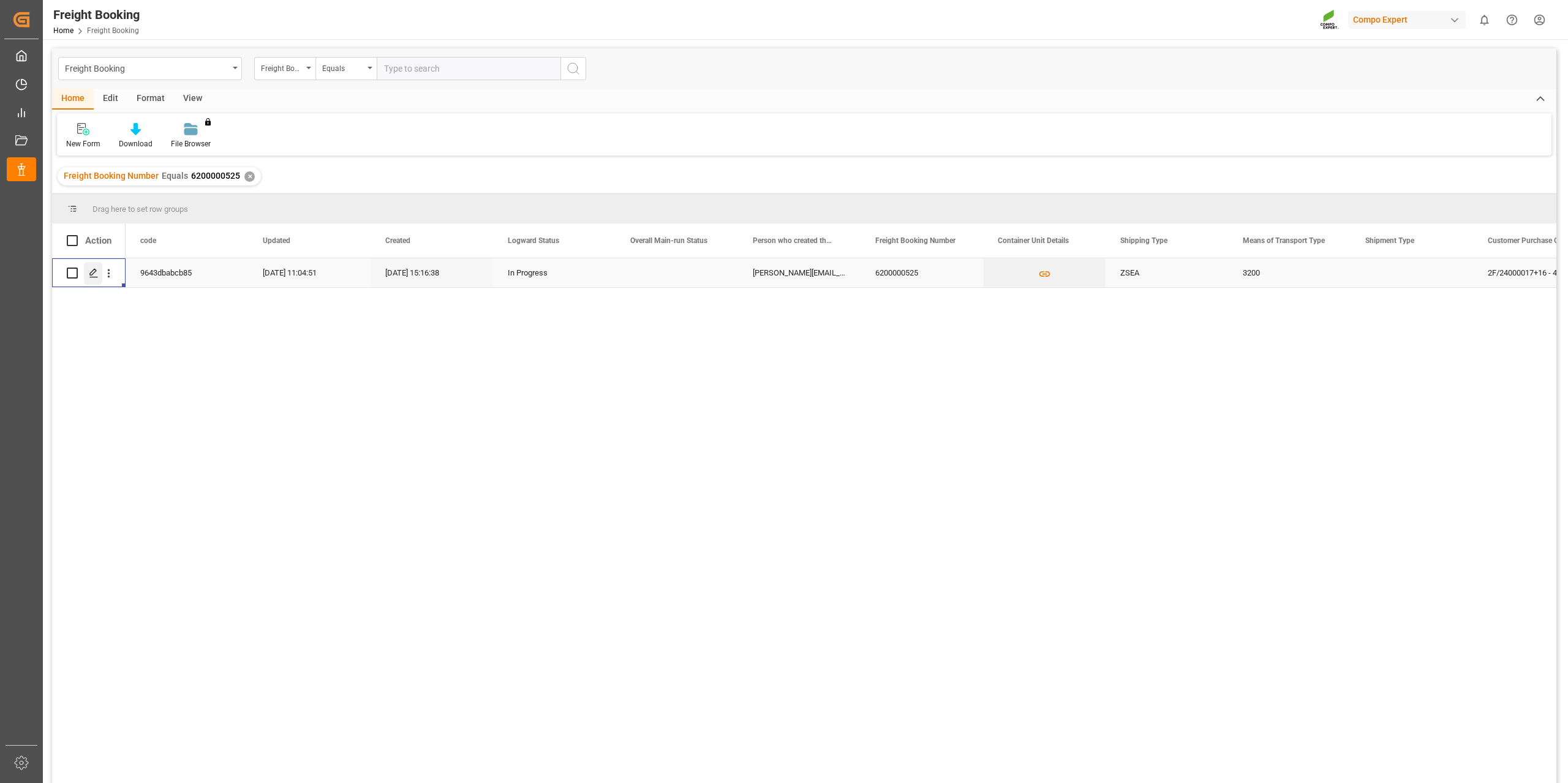
click at [96, 277] on icon "Press SPACE to select this row." at bounding box center [94, 273] width 10 height 10
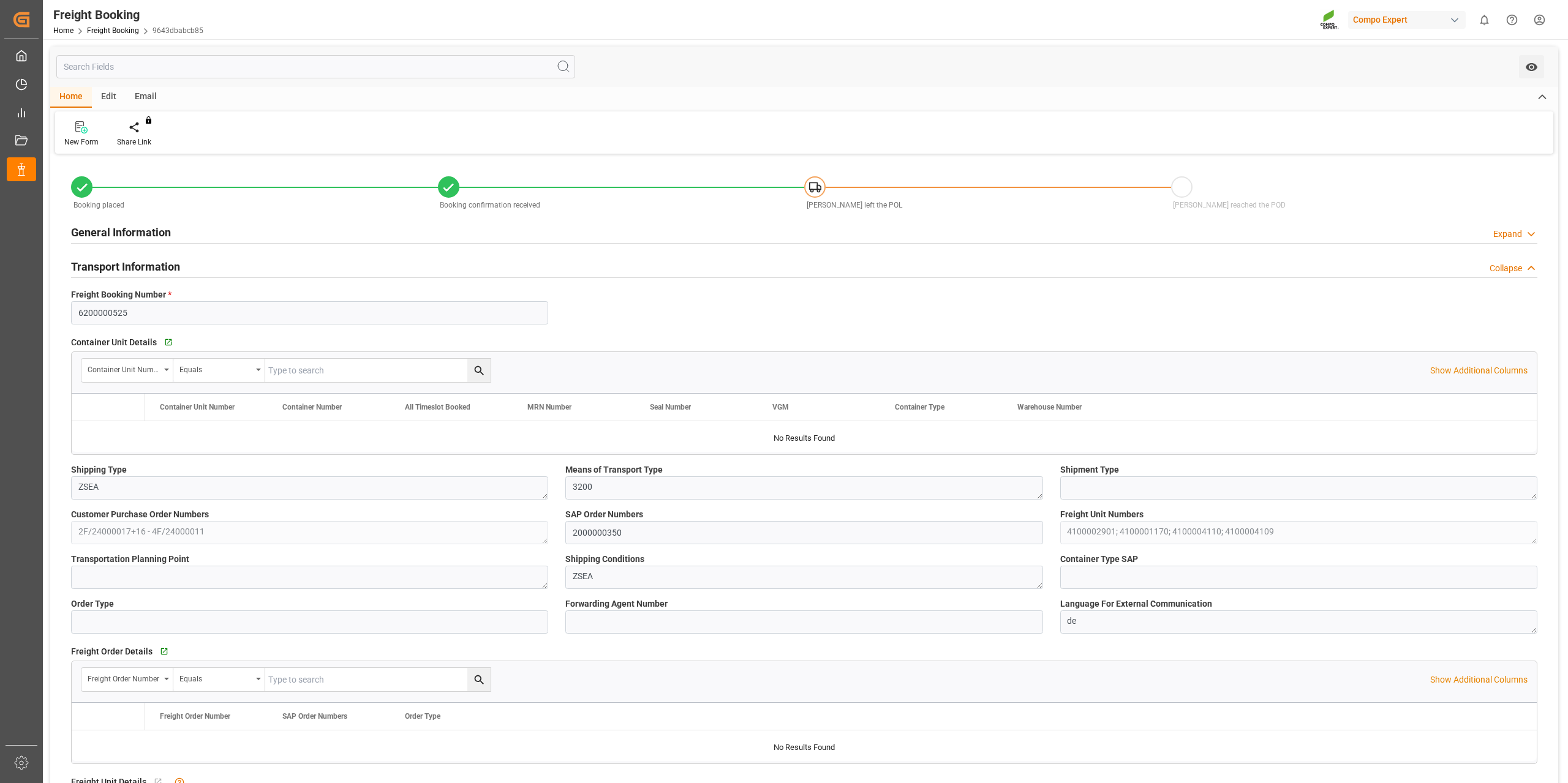
type input "9720471"
type input "NLRTM"
type input "EGEDK"
type input "0"
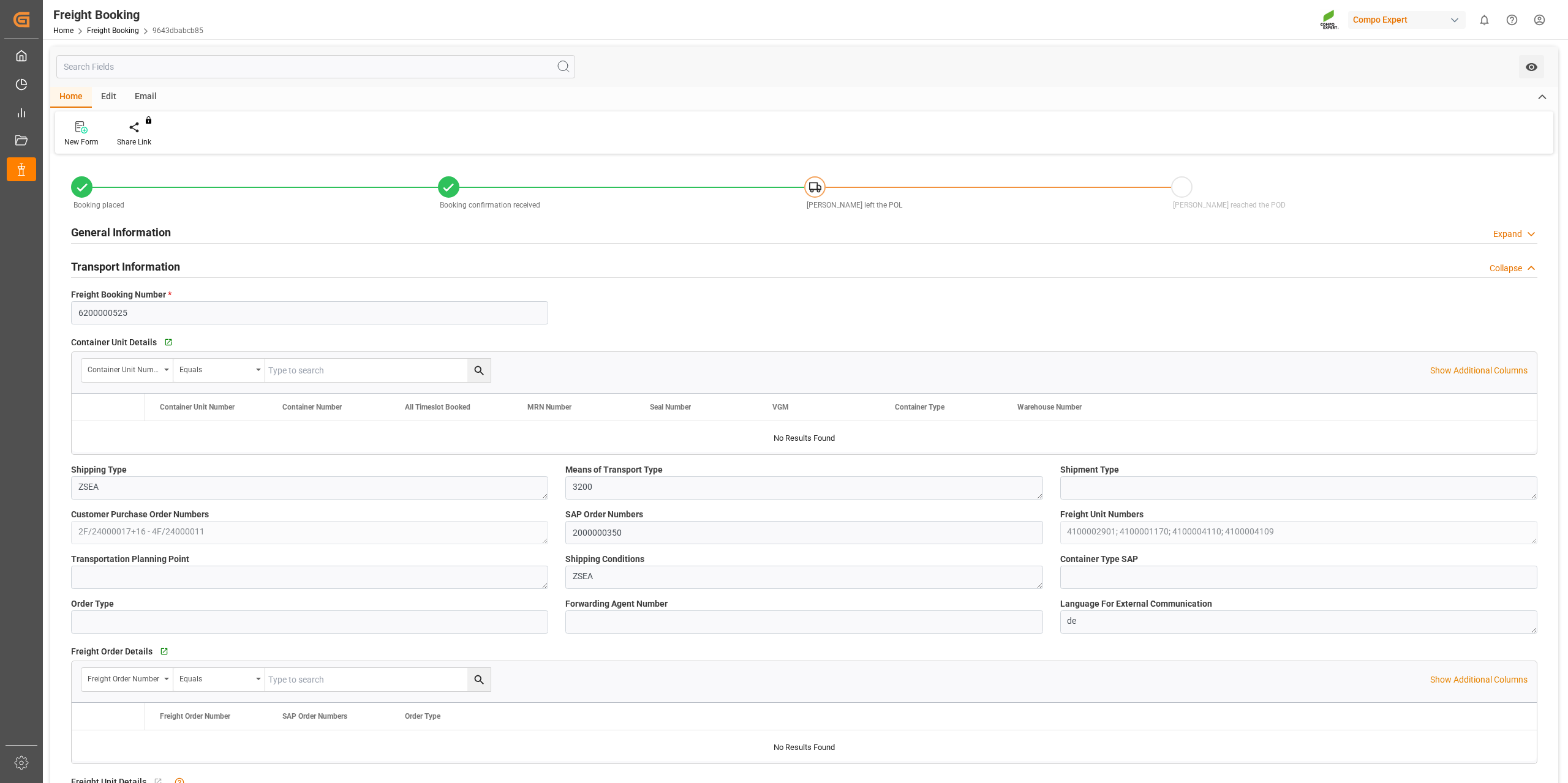
type input "103560.96"
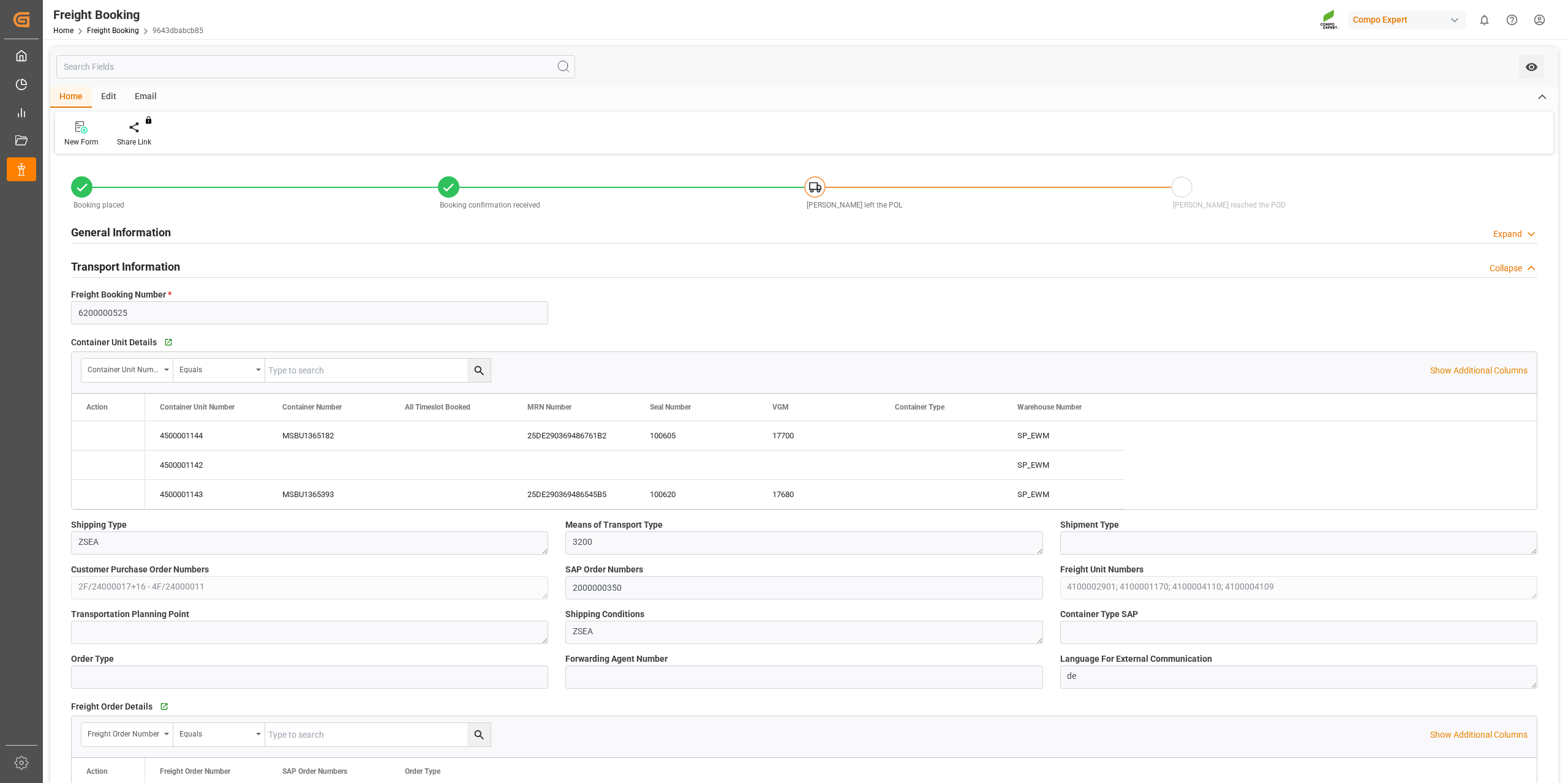
type input "[DATE] 01:00"
type input "[DATE] 12:00"
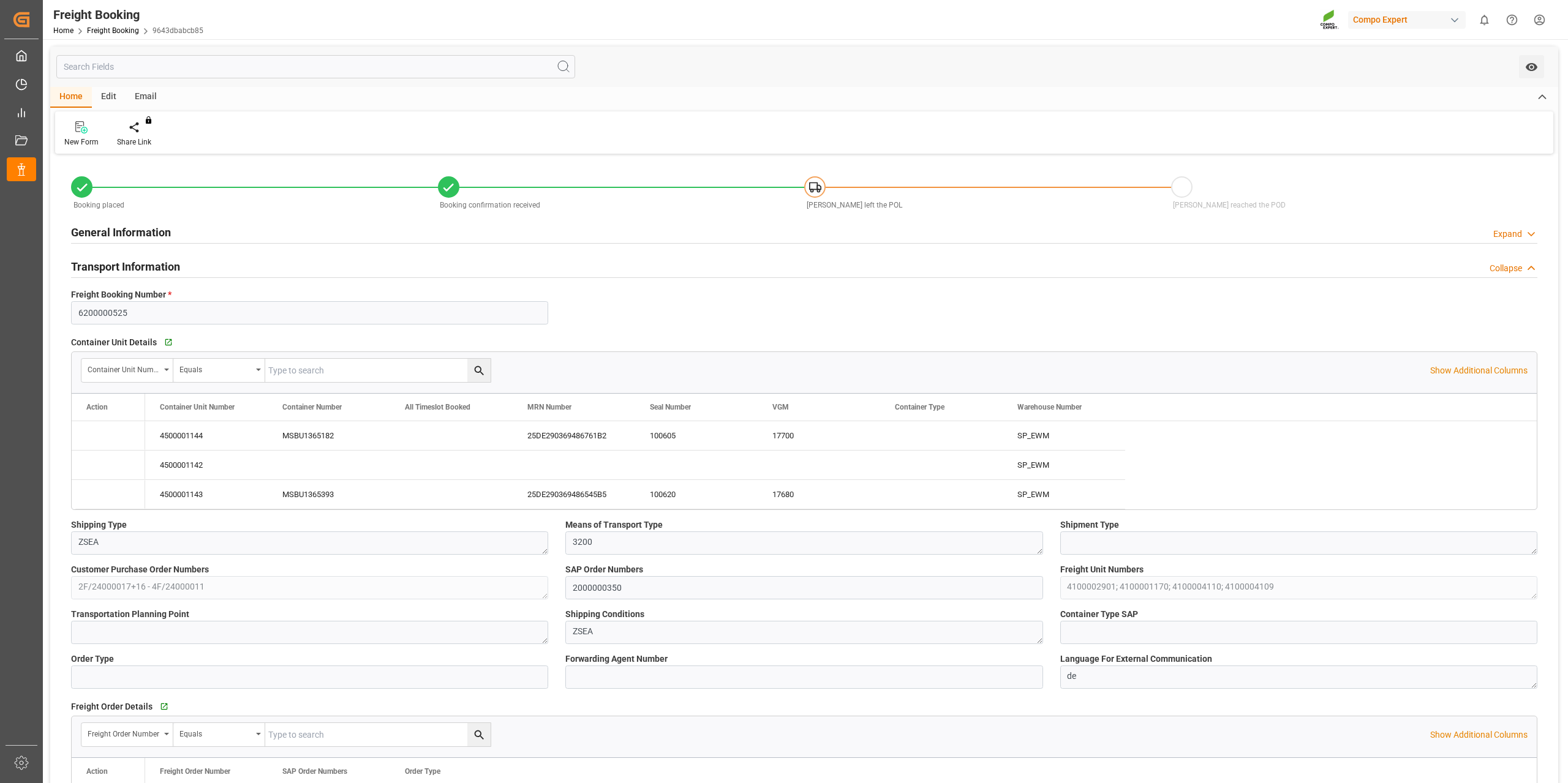
type input "[DATE] 15:16"
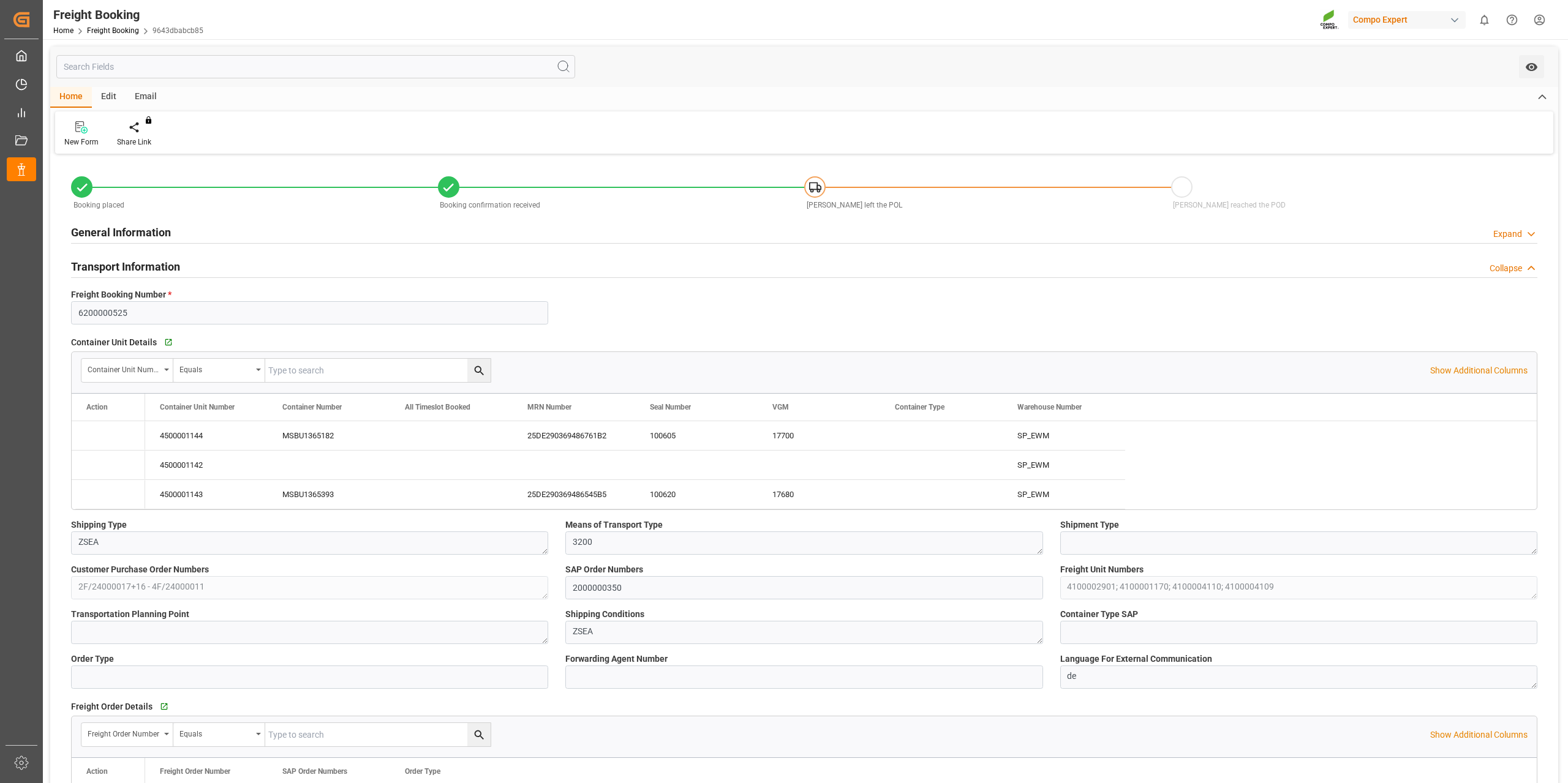
type input "[DATE] 15:16"
type input "[DATE] 06:21"
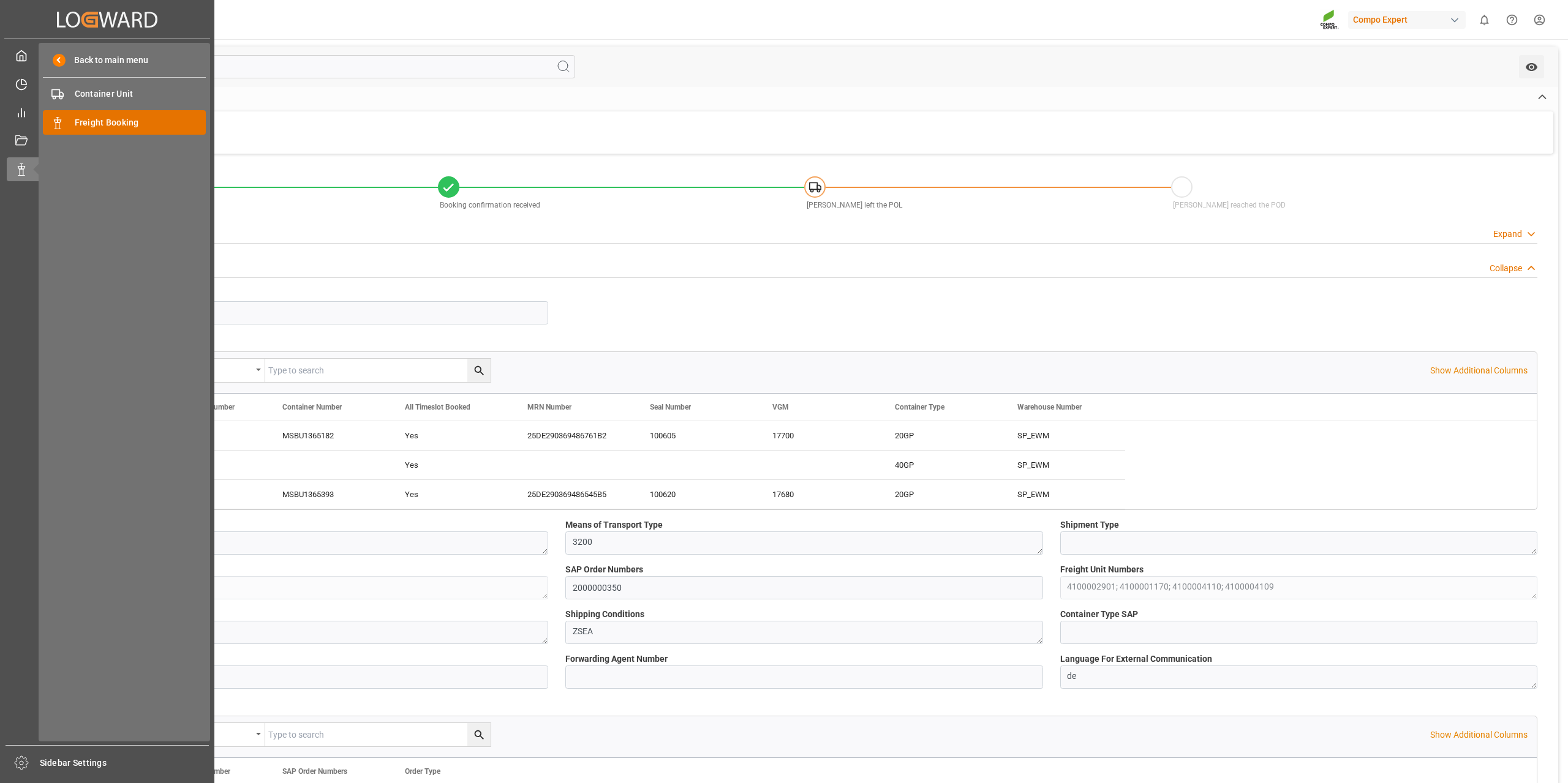
click at [100, 123] on span "Freight Booking" at bounding box center [140, 122] width 132 height 13
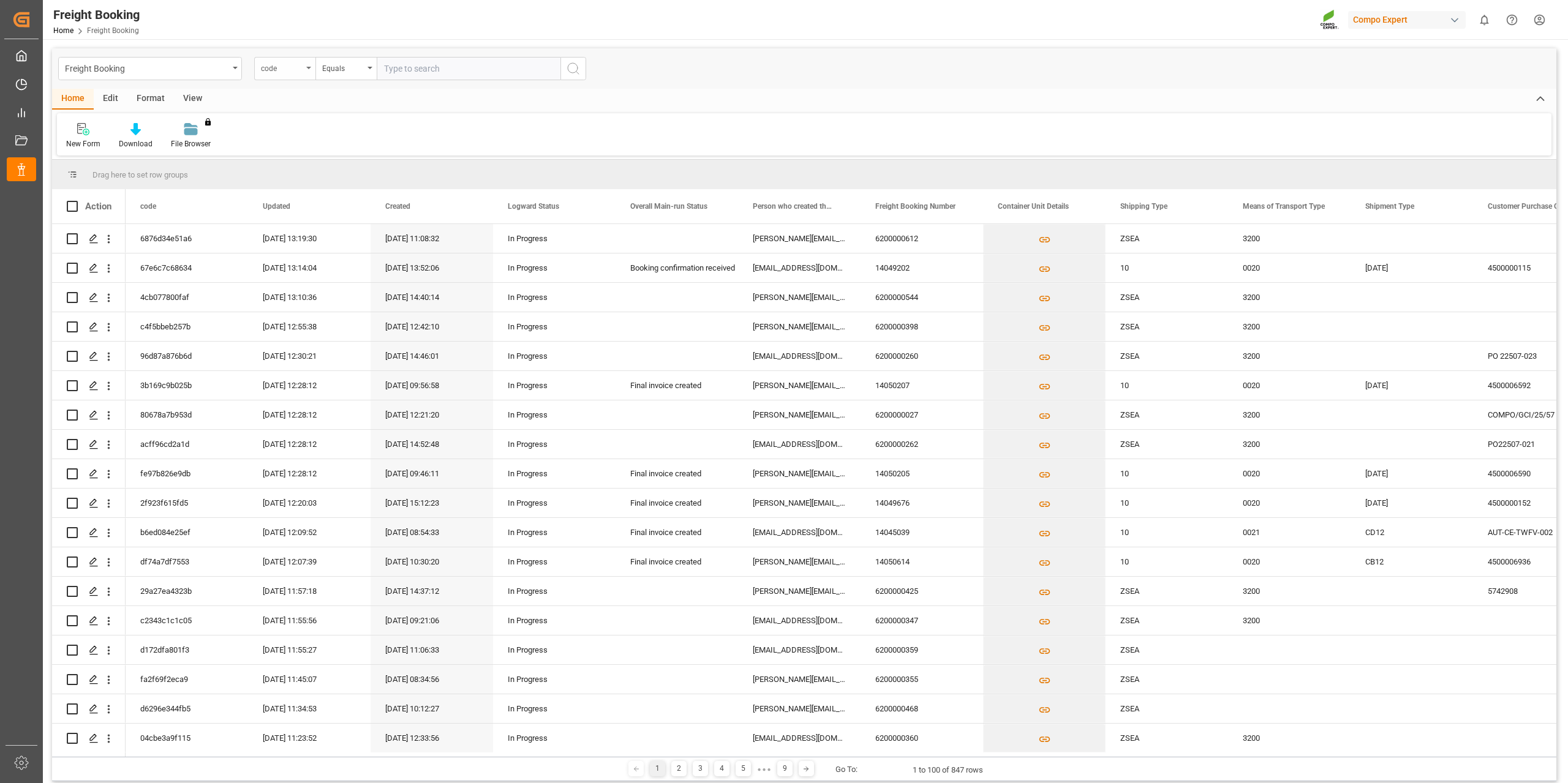
click at [301, 72] on div "code" at bounding box center [282, 67] width 42 height 14
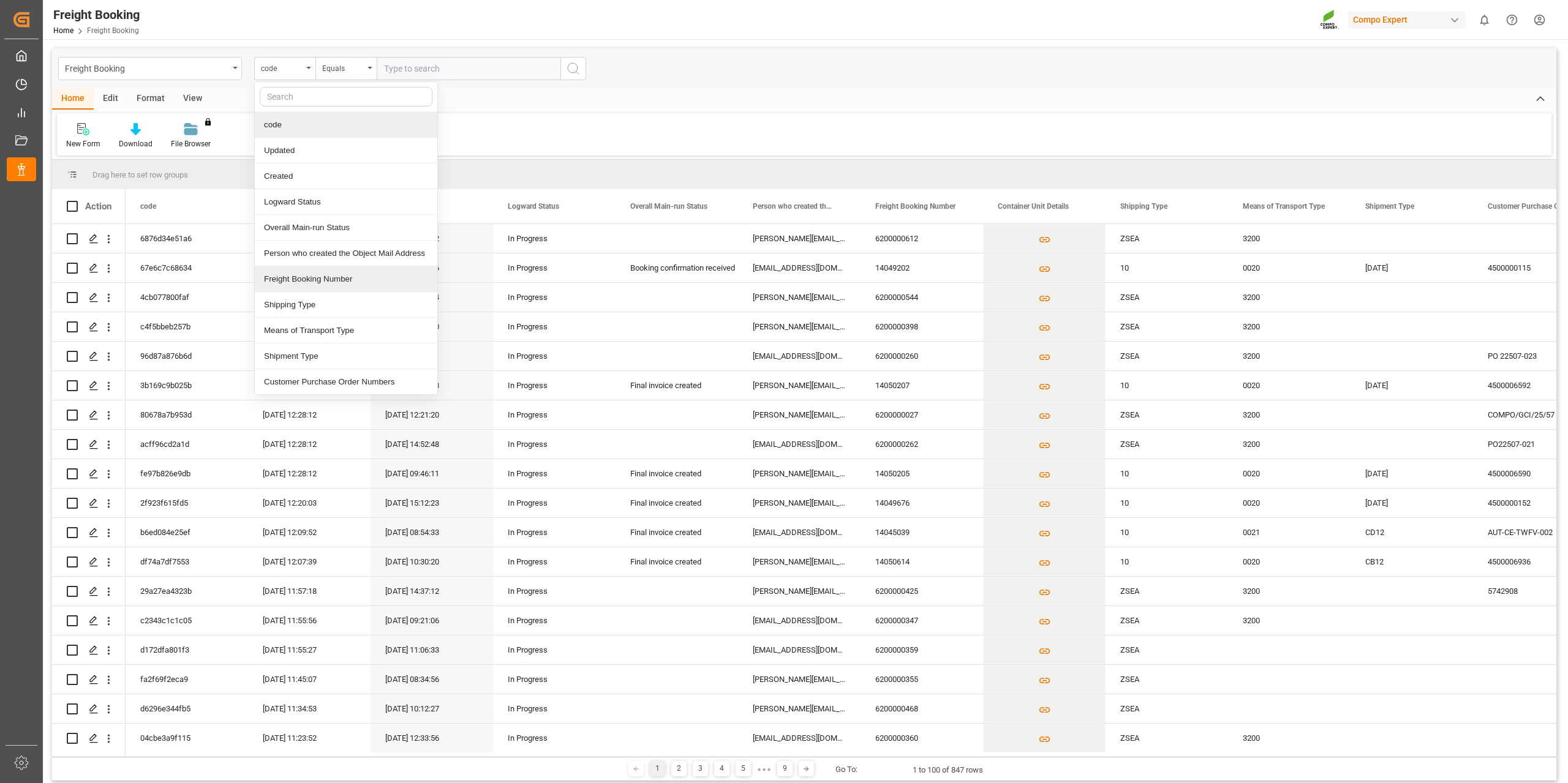
click at [349, 275] on div "Freight Booking Number" at bounding box center [346, 279] width 182 height 26
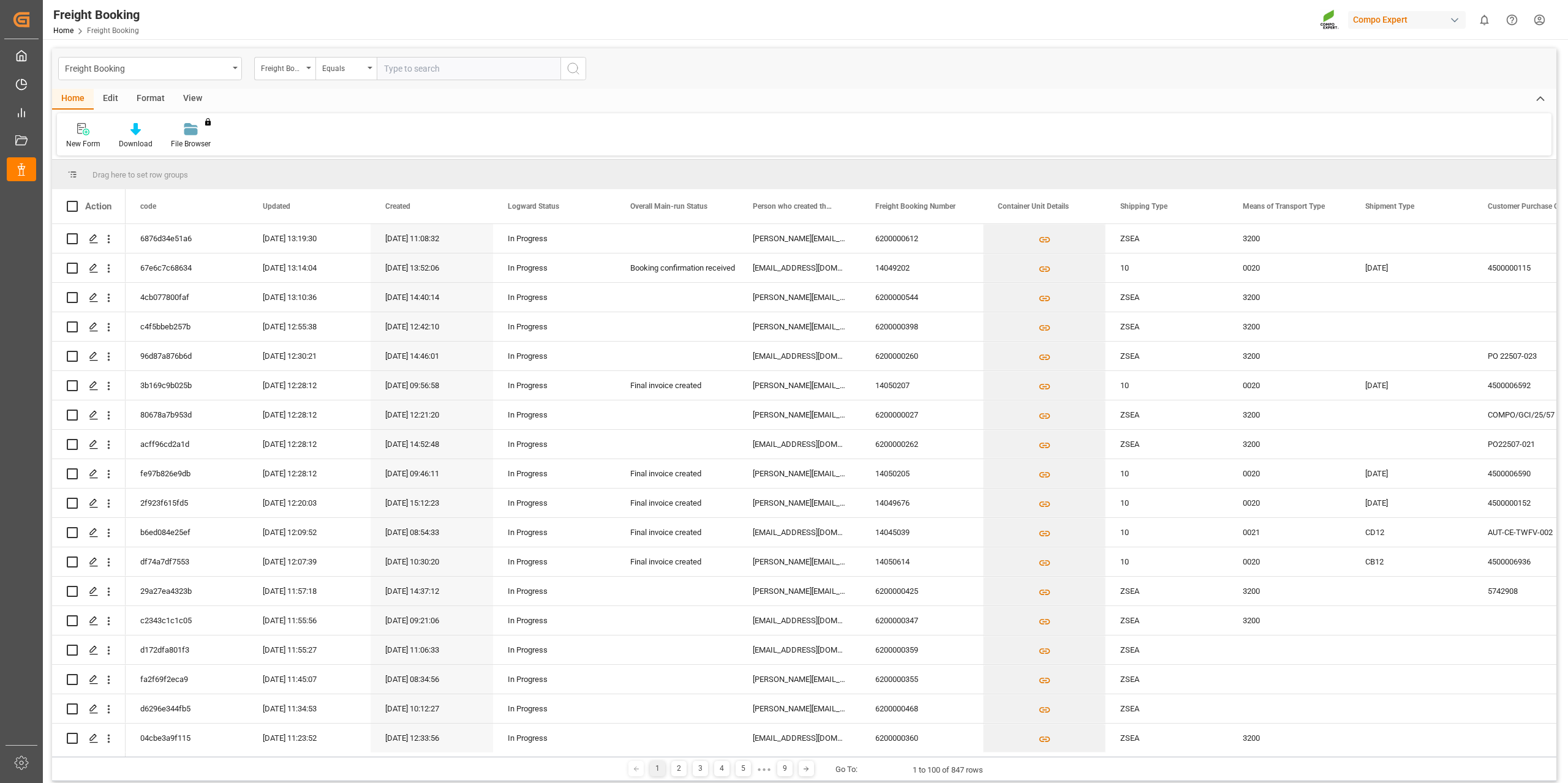
click at [457, 73] on input "text" at bounding box center [468, 68] width 184 height 23
paste input "6200000536"
type input "6200000536"
click at [574, 70] on icon "search button" at bounding box center [573, 68] width 15 height 15
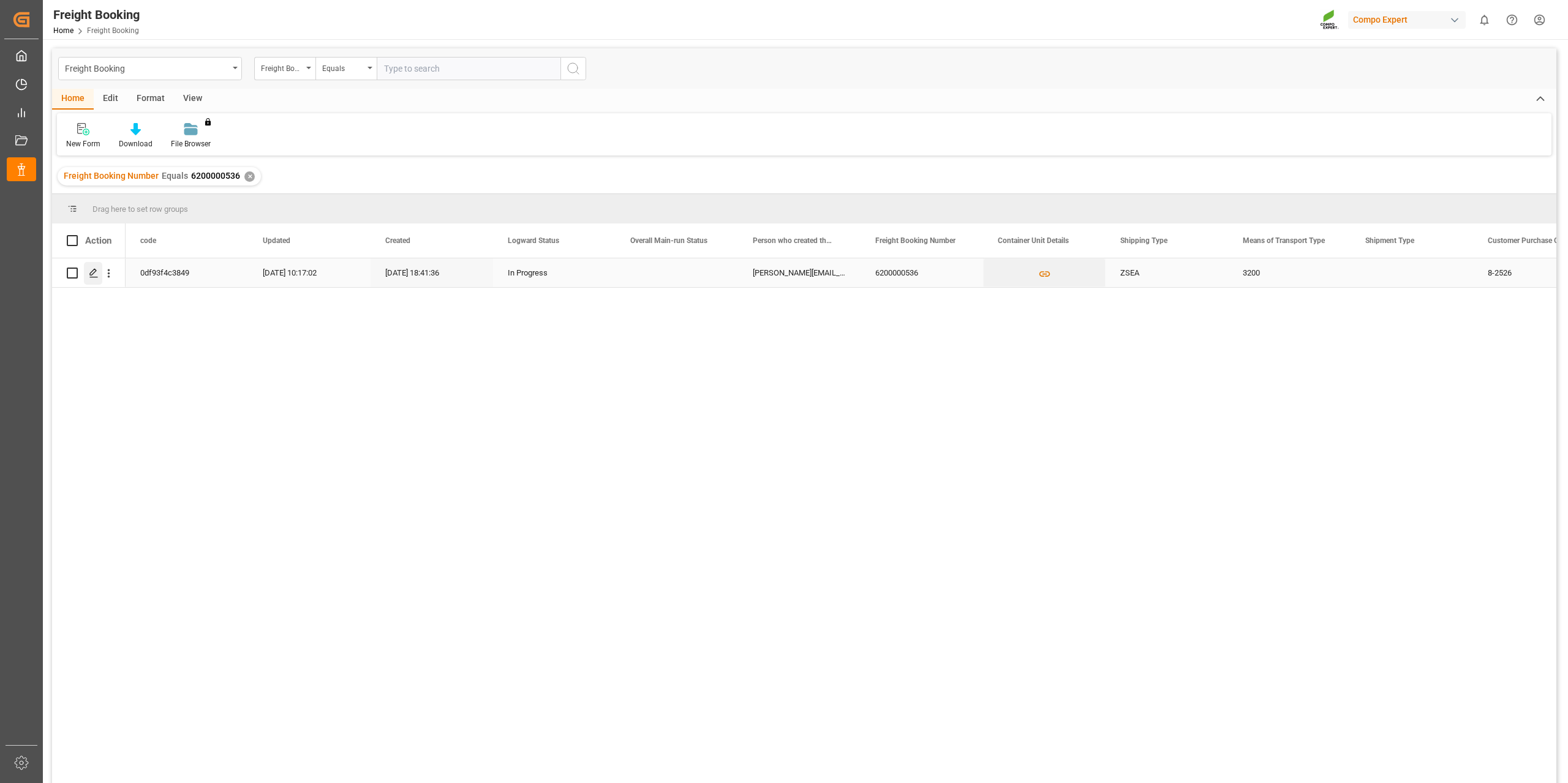
click at [85, 279] on div "Press SPACE to select this row." at bounding box center [93, 273] width 19 height 23
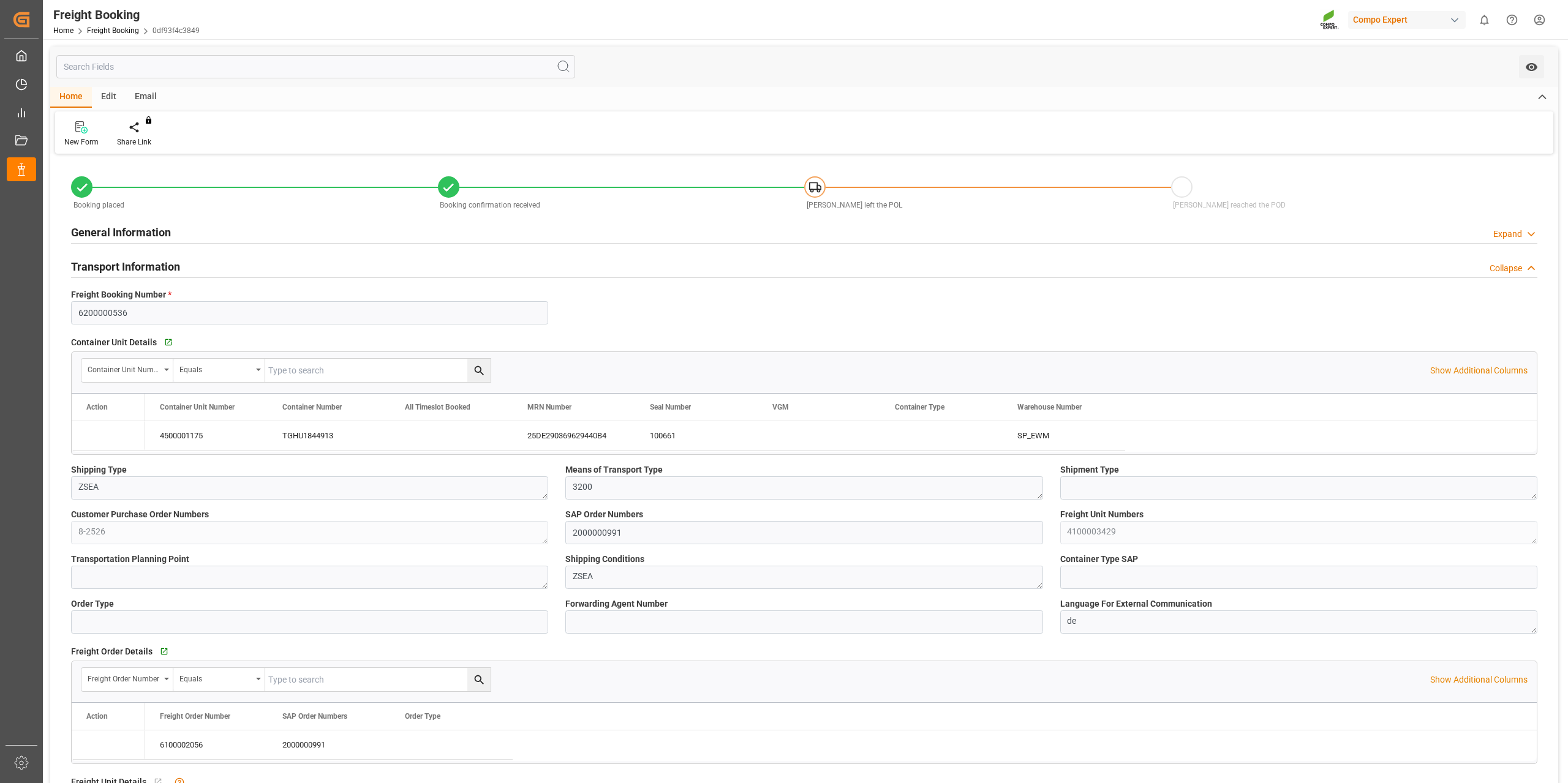
type input "Maersk"
type input "Maersk Line AS"
type input "9527025"
type input "NLRTM"
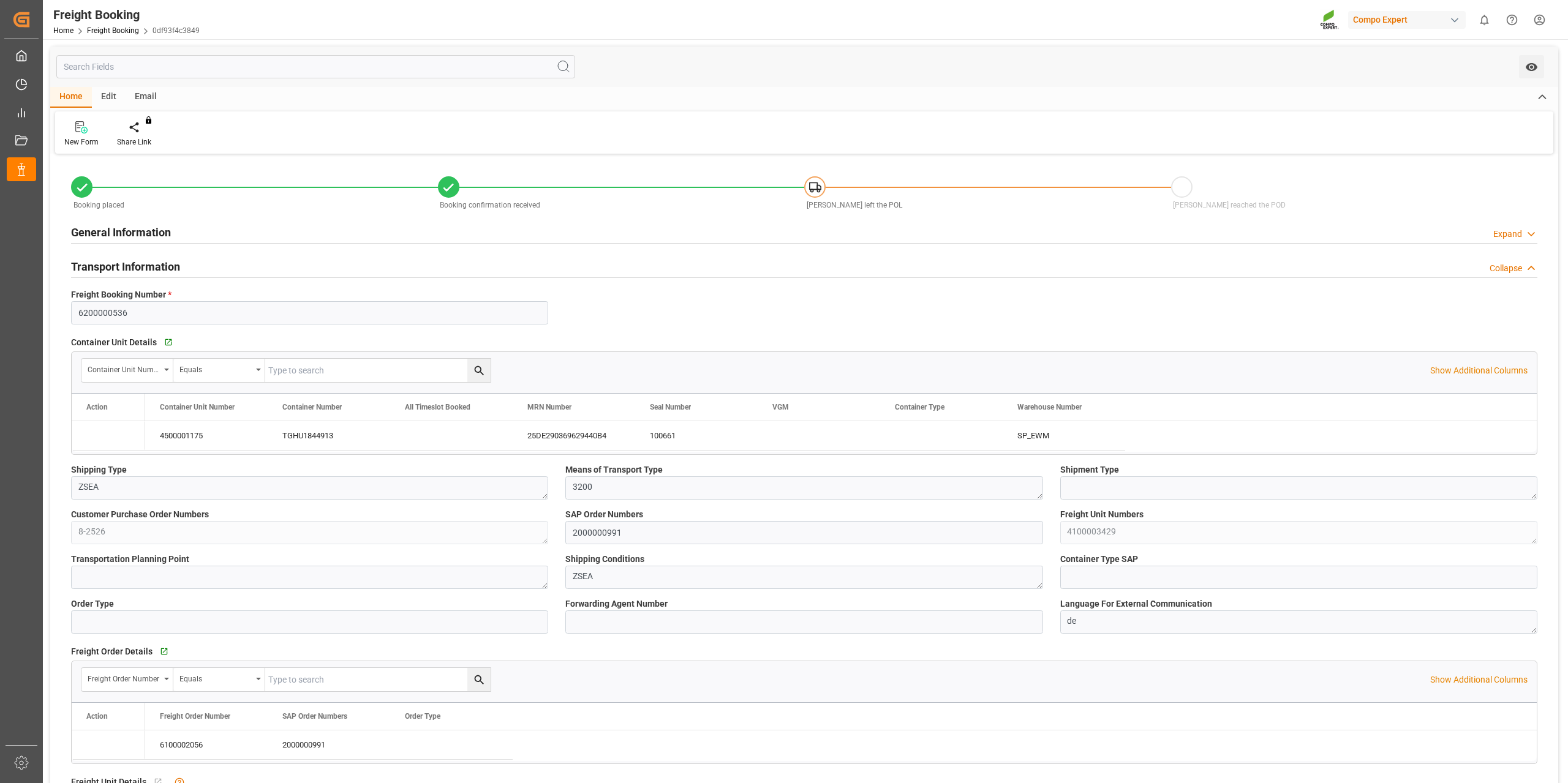
type input "UYMVD"
type input "0"
type input "18975"
type input "[DATE] 01:00"
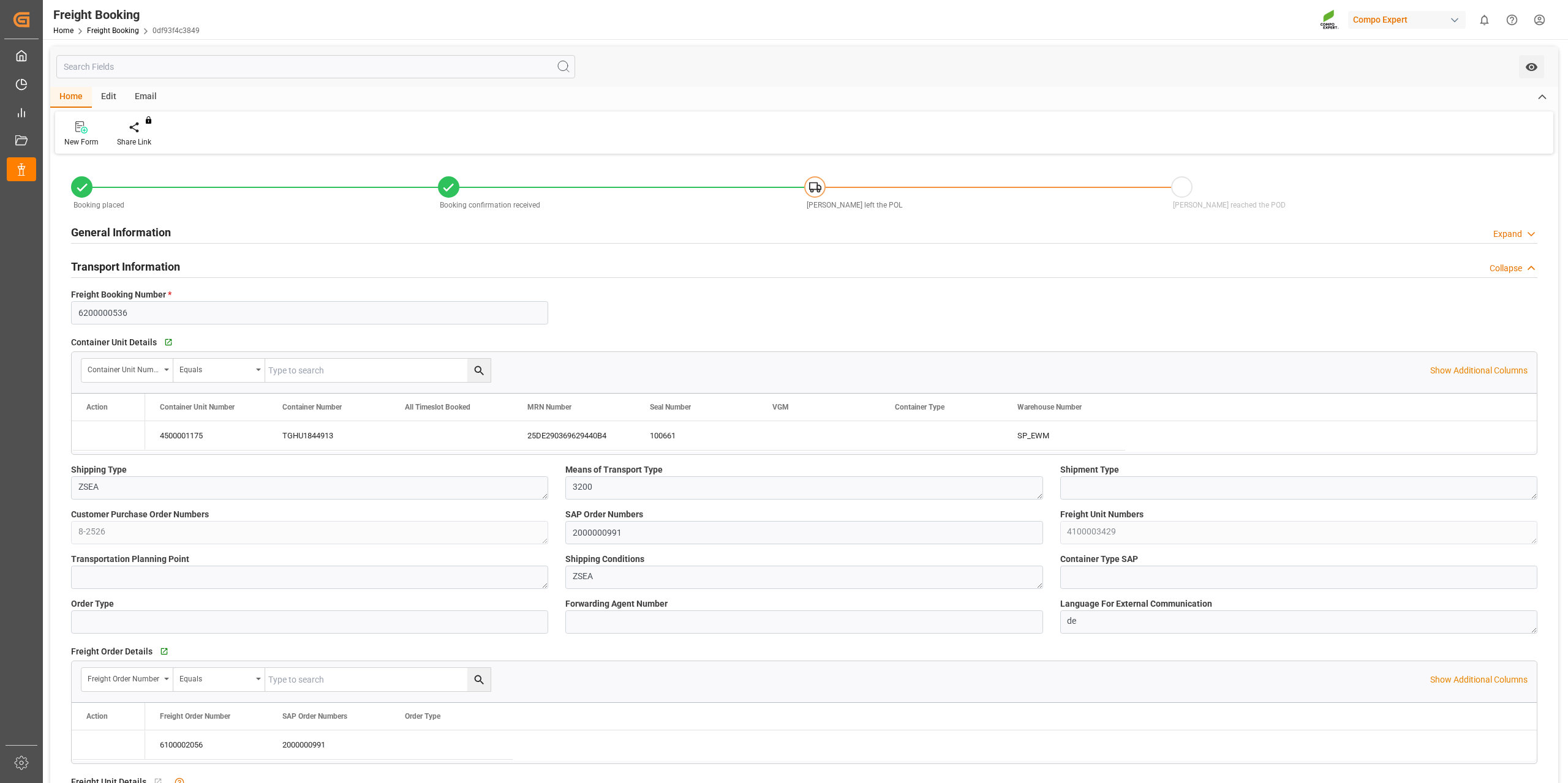
type input "[DATE] 06:00"
type input "[DATE] 07:00"
type input "[DATE] 23:00"
type input "[DATE] 18:41"
type input "[DATE] 10:42"
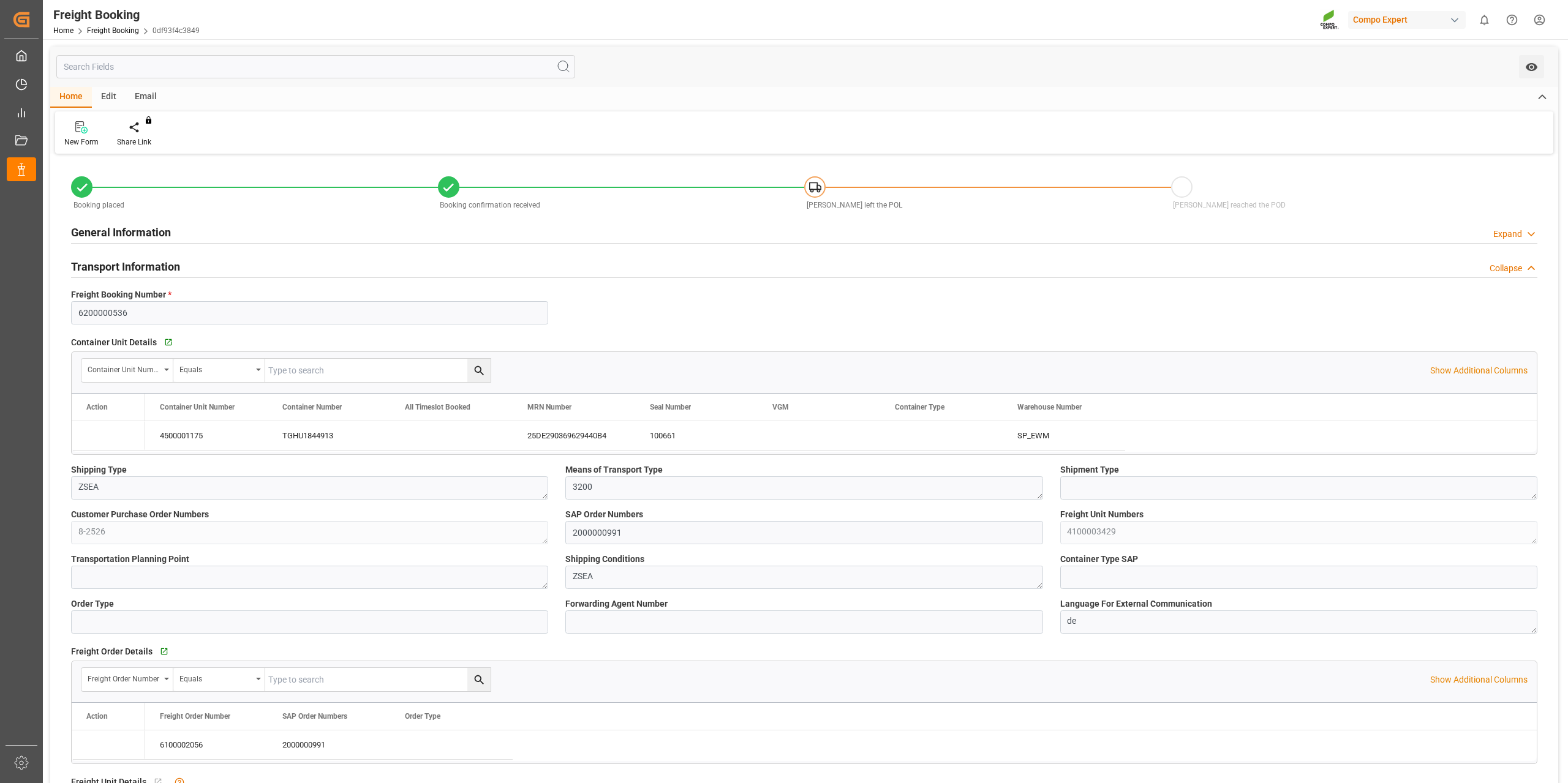
type input "[DATE] 10:42"
type input "[DATE] 10:17"
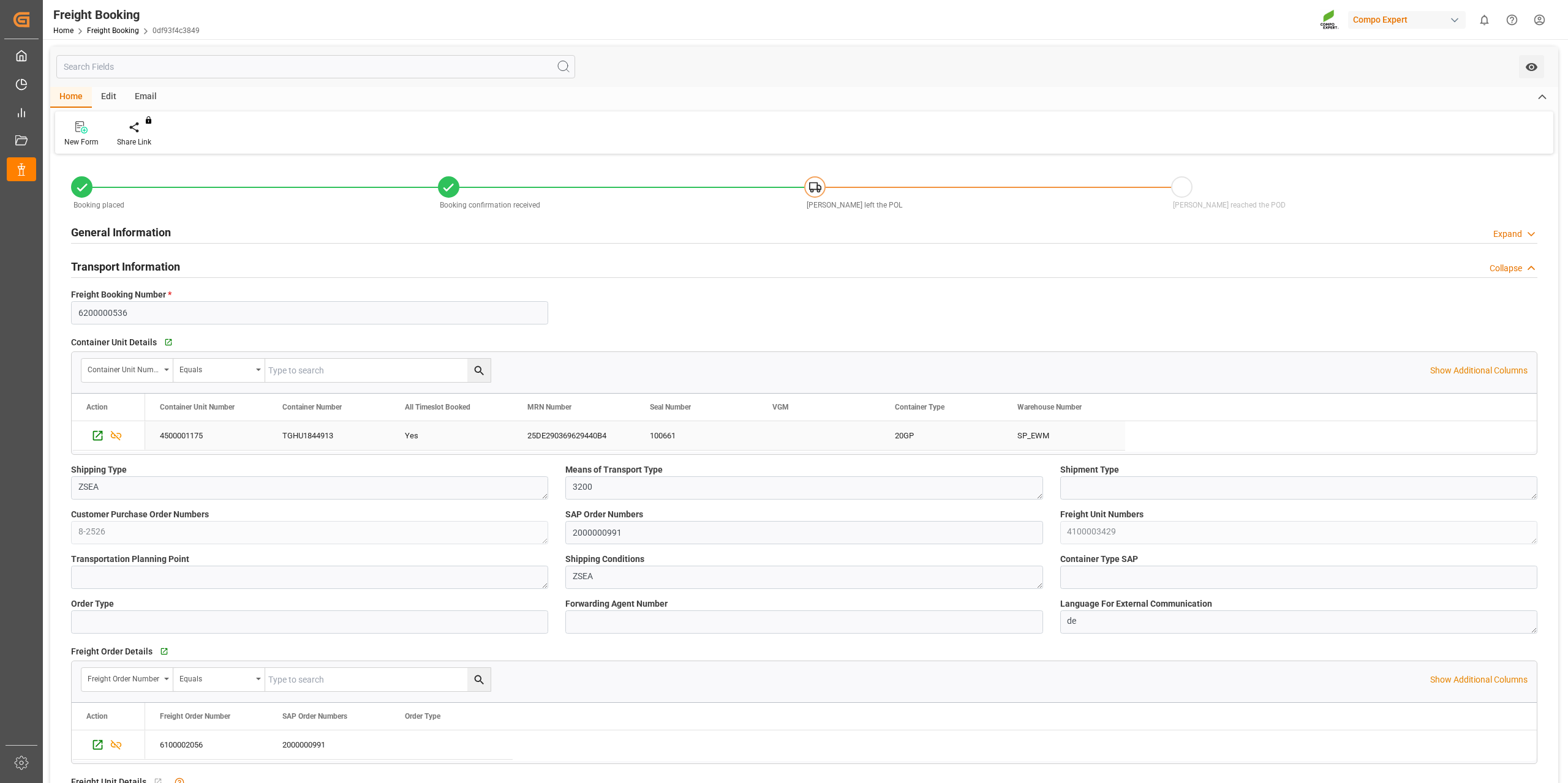
drag, startPoint x: 591, startPoint y: 436, endPoint x: 607, endPoint y: 436, distance: 16.0
click at [591, 436] on div "25DE290369629440B4" at bounding box center [574, 436] width 122 height 28
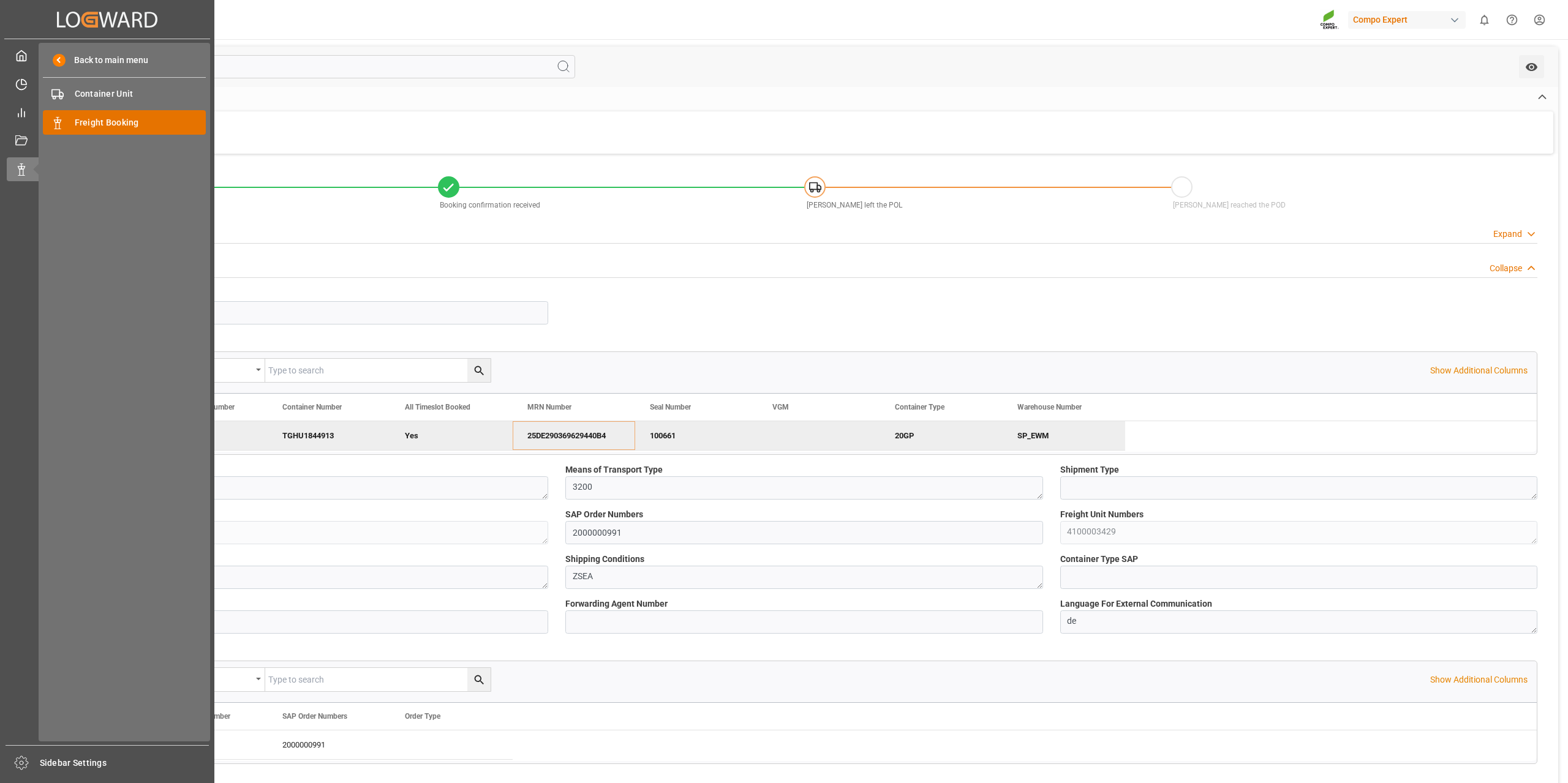
click at [108, 123] on span "Freight Booking" at bounding box center [140, 122] width 132 height 13
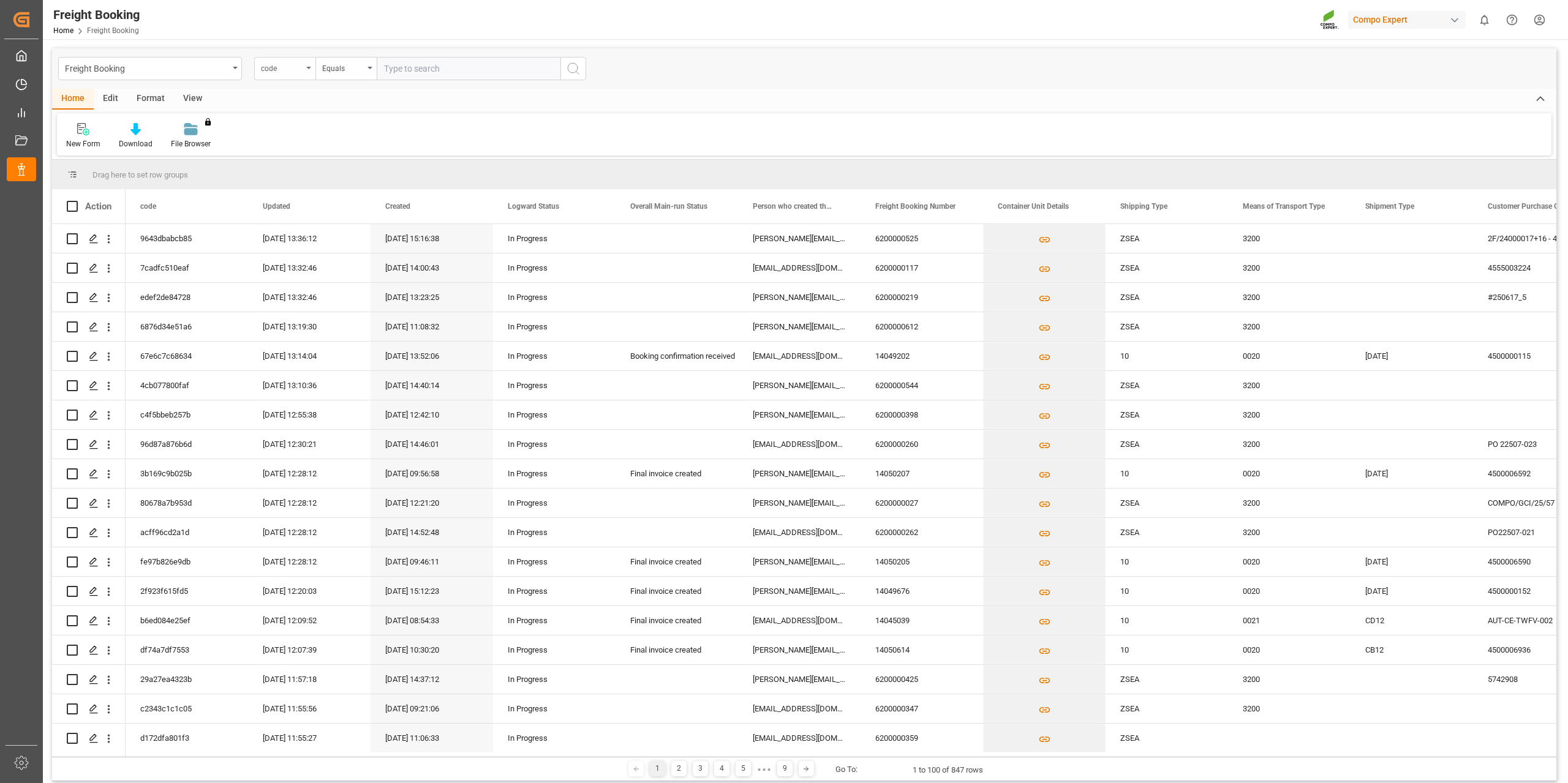
drag, startPoint x: 296, startPoint y: 68, endPoint x: 301, endPoint y: 77, distance: 10.3
click at [297, 68] on div "code" at bounding box center [282, 67] width 42 height 14
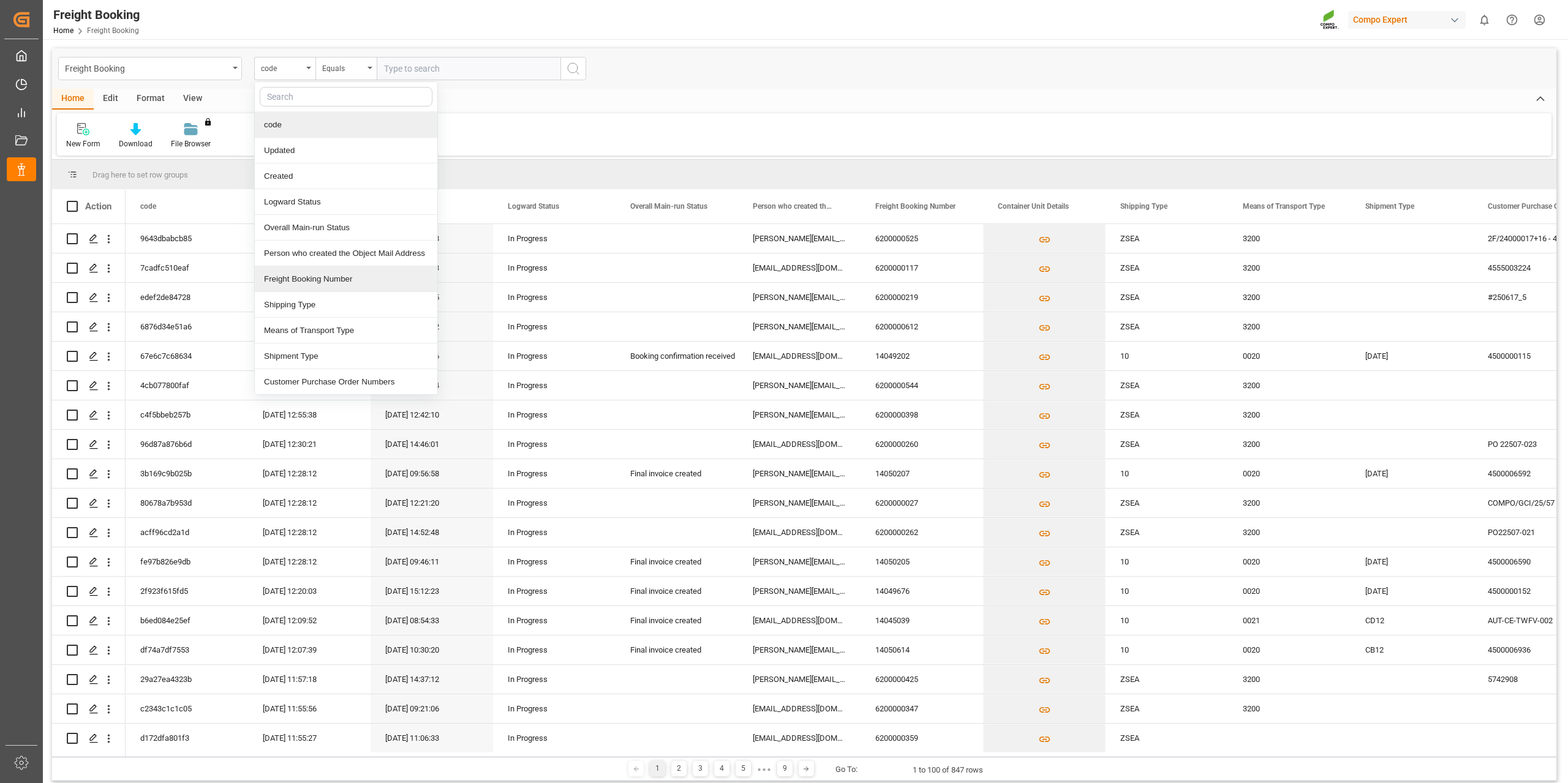
click at [340, 268] on div "Freight Booking Number" at bounding box center [346, 279] width 182 height 26
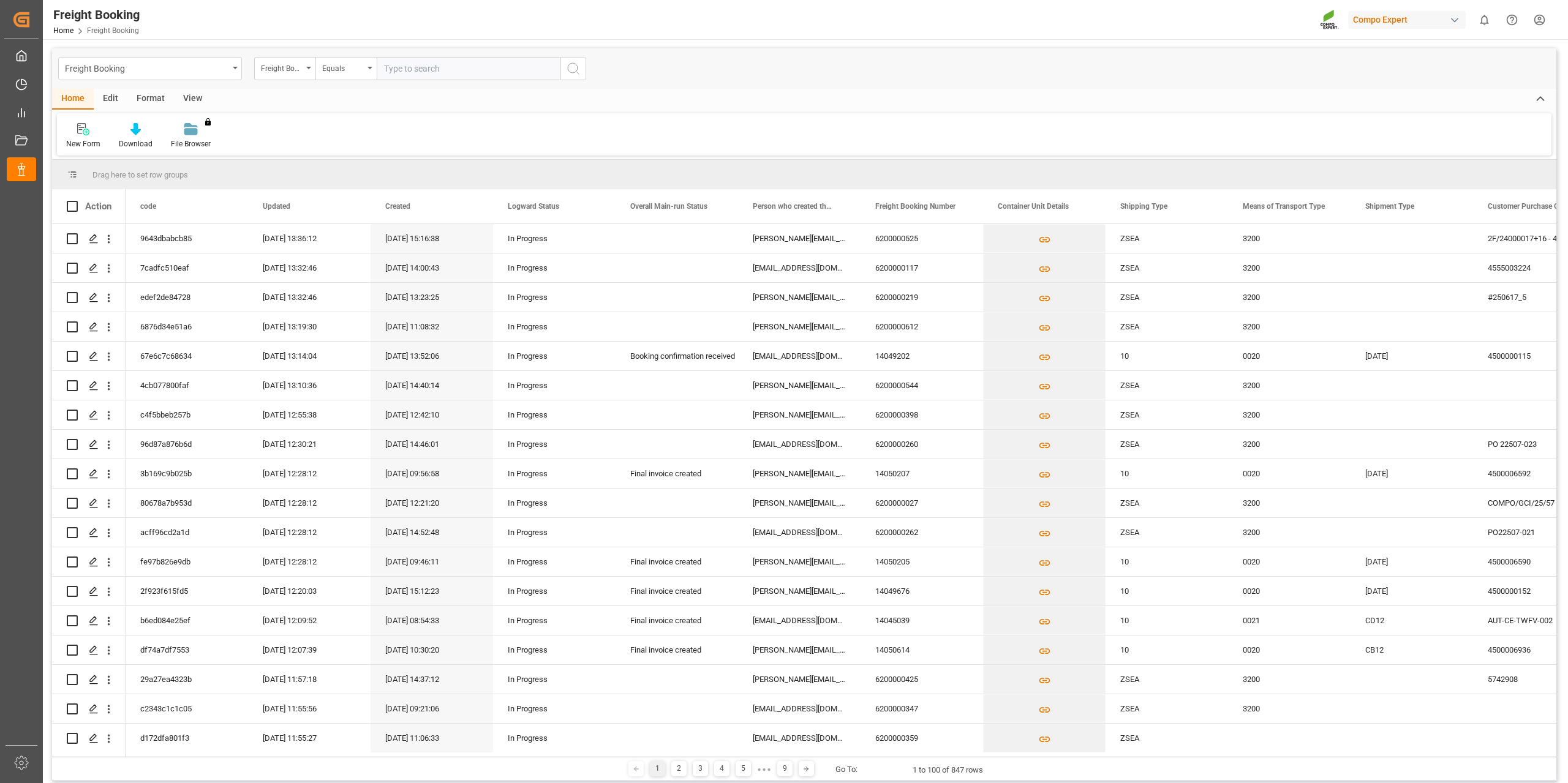
click at [422, 63] on input "text" at bounding box center [468, 68] width 184 height 23
paste input "6200000222"
type input "6200000222"
click at [575, 70] on icon "search button" at bounding box center [573, 68] width 15 height 15
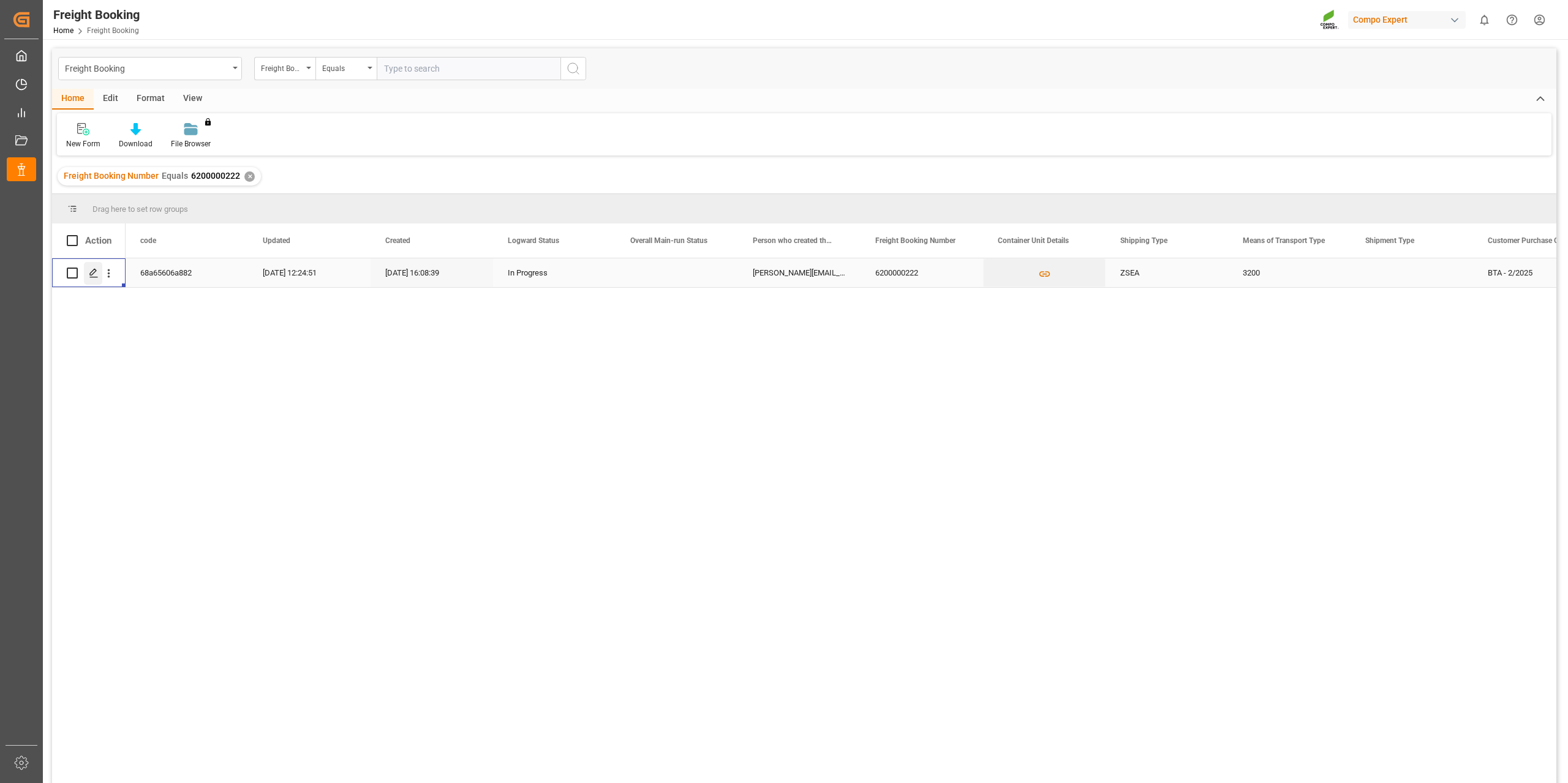
click at [93, 270] on icon "Press SPACE to select this row." at bounding box center [94, 273] width 10 height 10
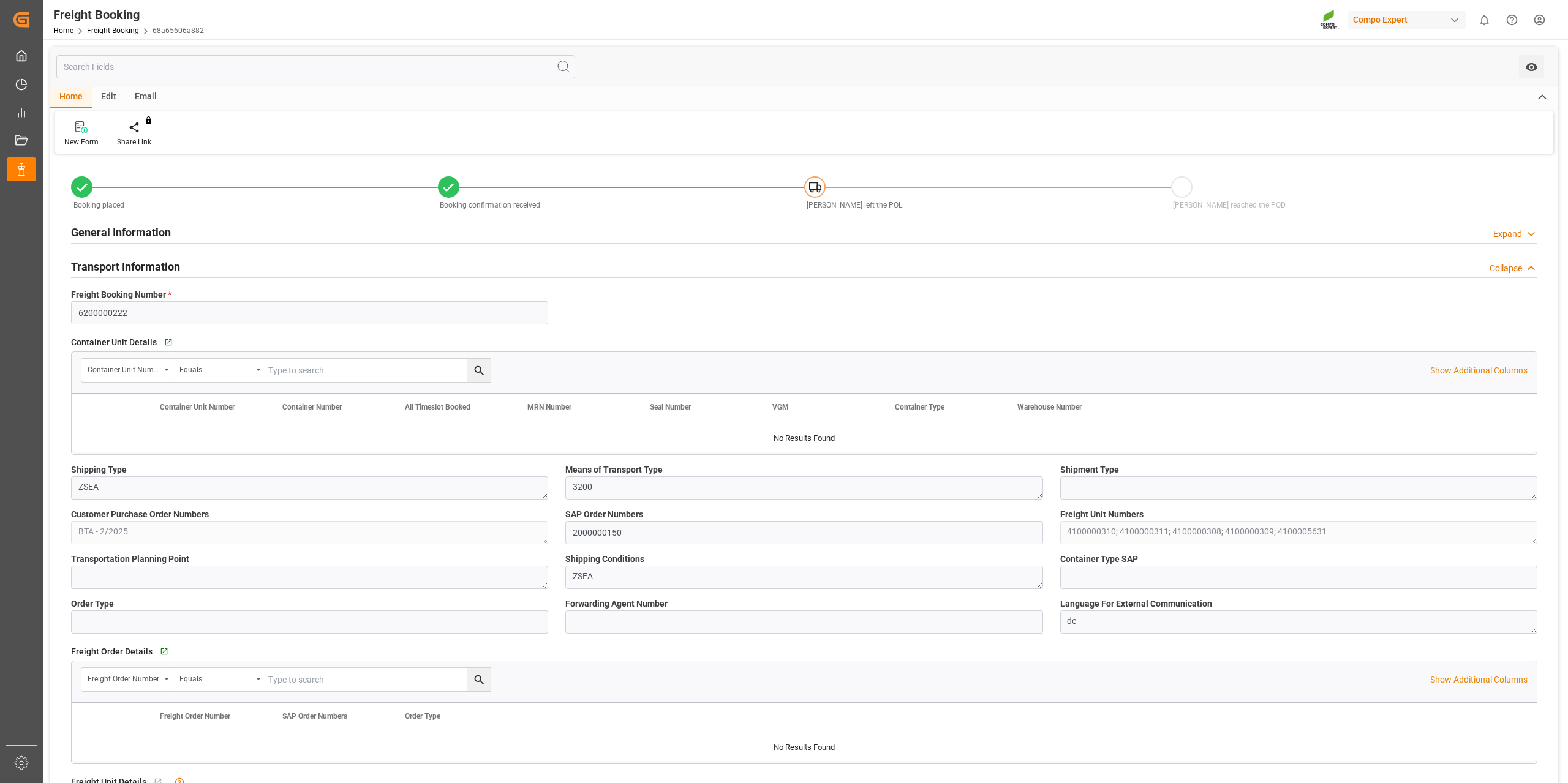
type input "9720483"
type input "BEANR"
type input "PYVLL"
type input "0"
type input "296153"
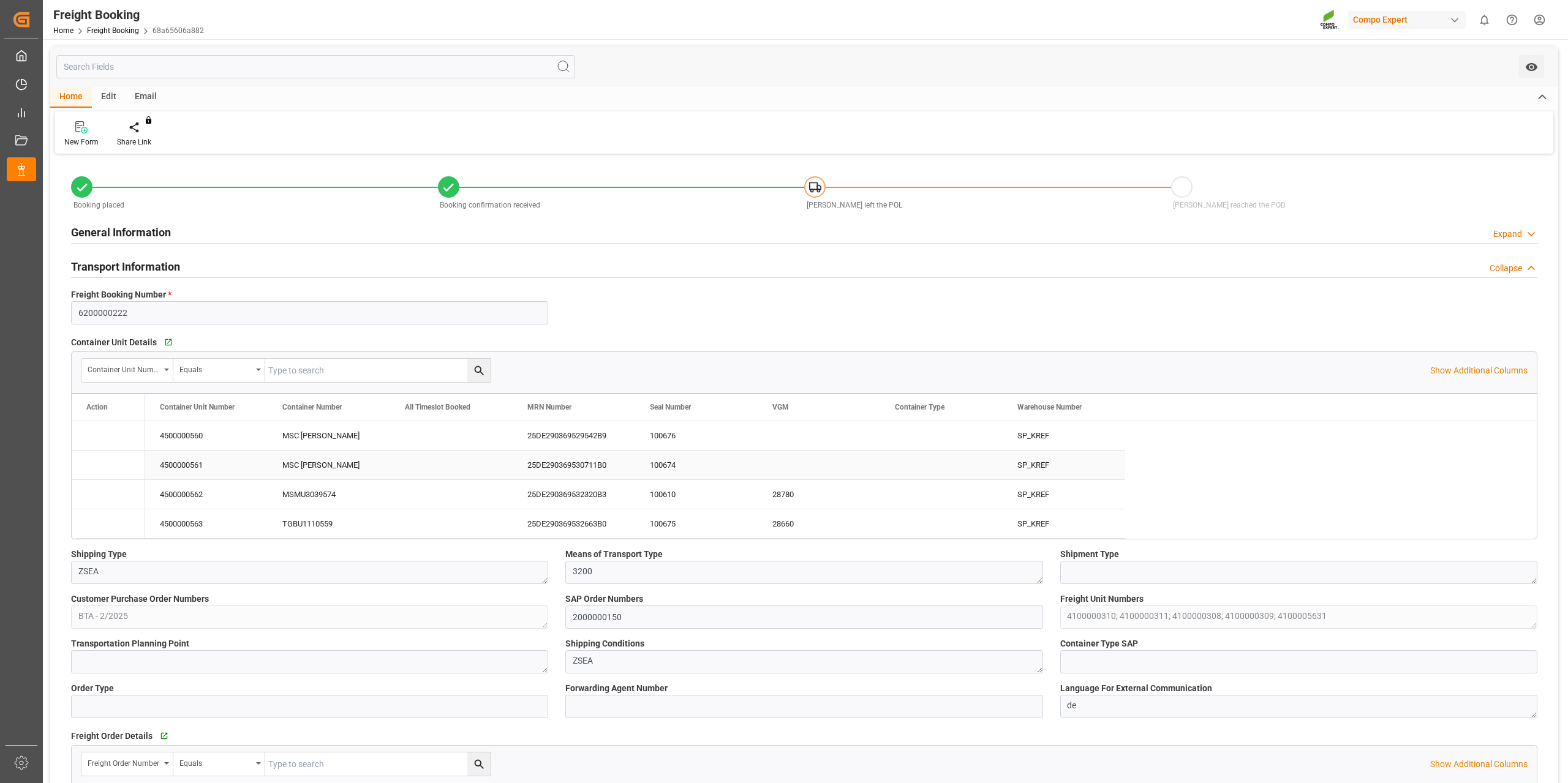
type input "[DATE] 01:00"
type input "[DATE] 06:00"
type input "[DATE] 16:08"
type input "[DATE] 16:10"
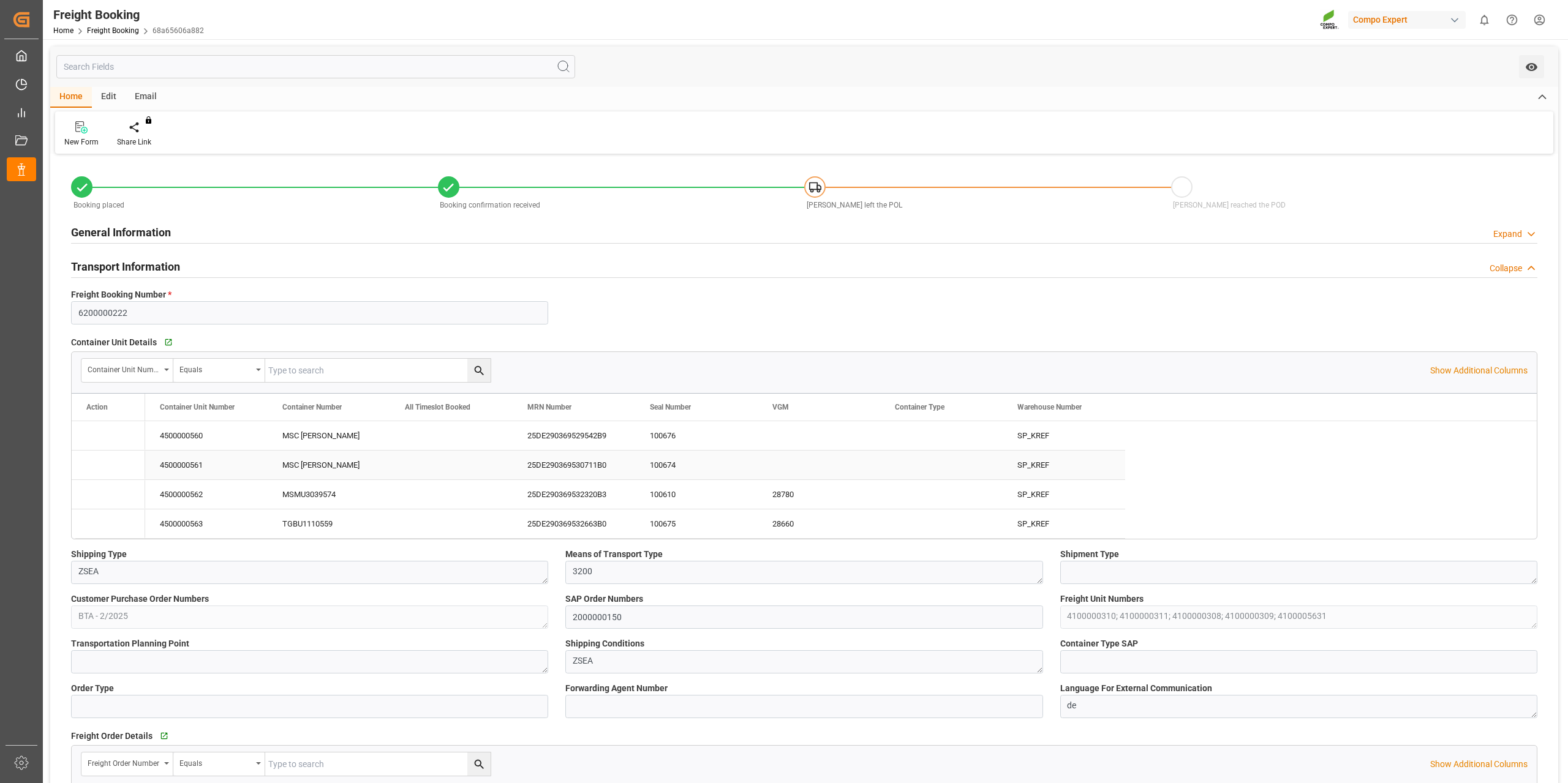
type input "[DATE] 16:10"
type input "[DATE] 11:07"
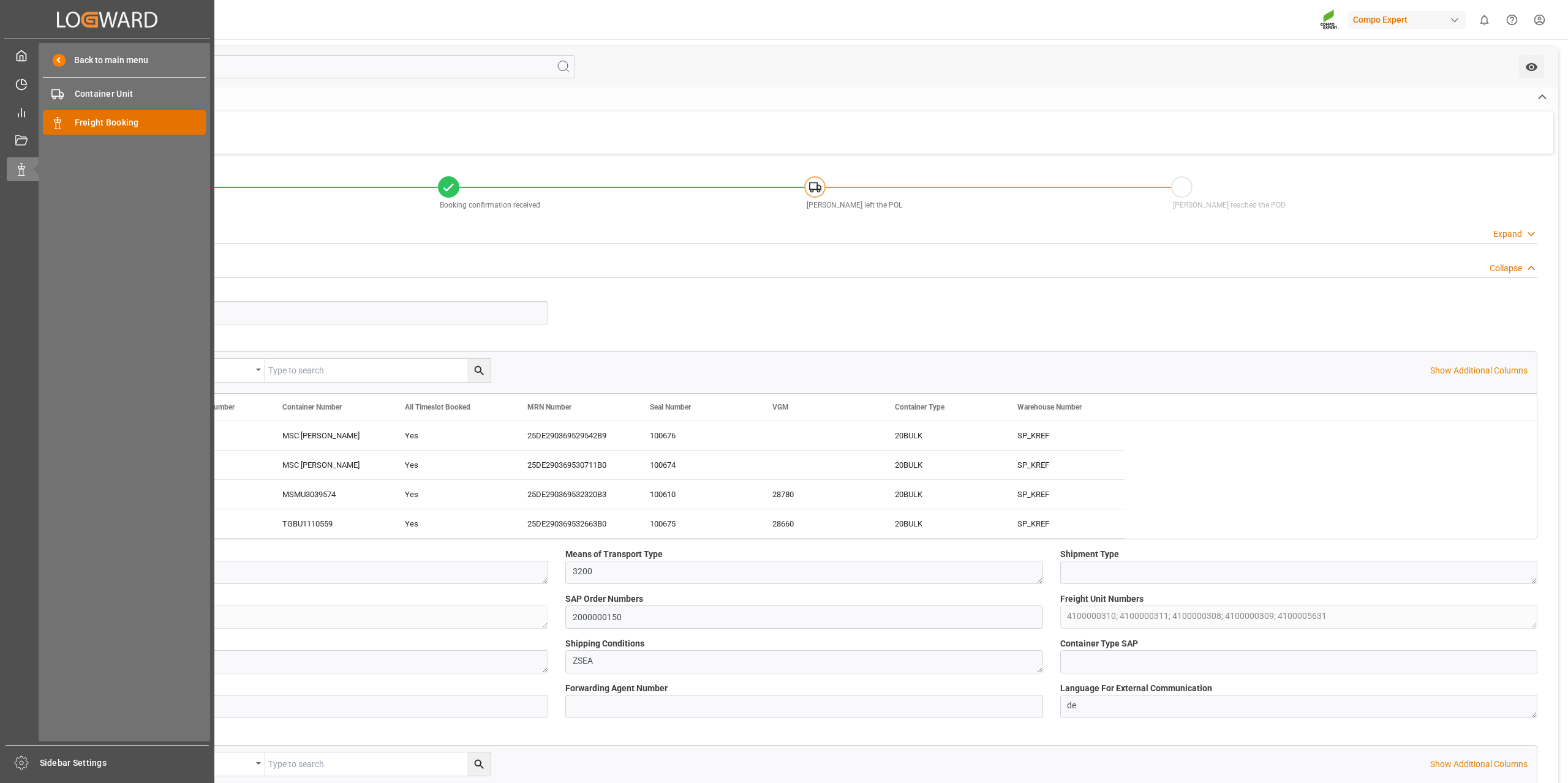
click at [100, 126] on span "Freight Booking" at bounding box center [140, 122] width 132 height 13
